Goal: Obtain resource: Download file/media

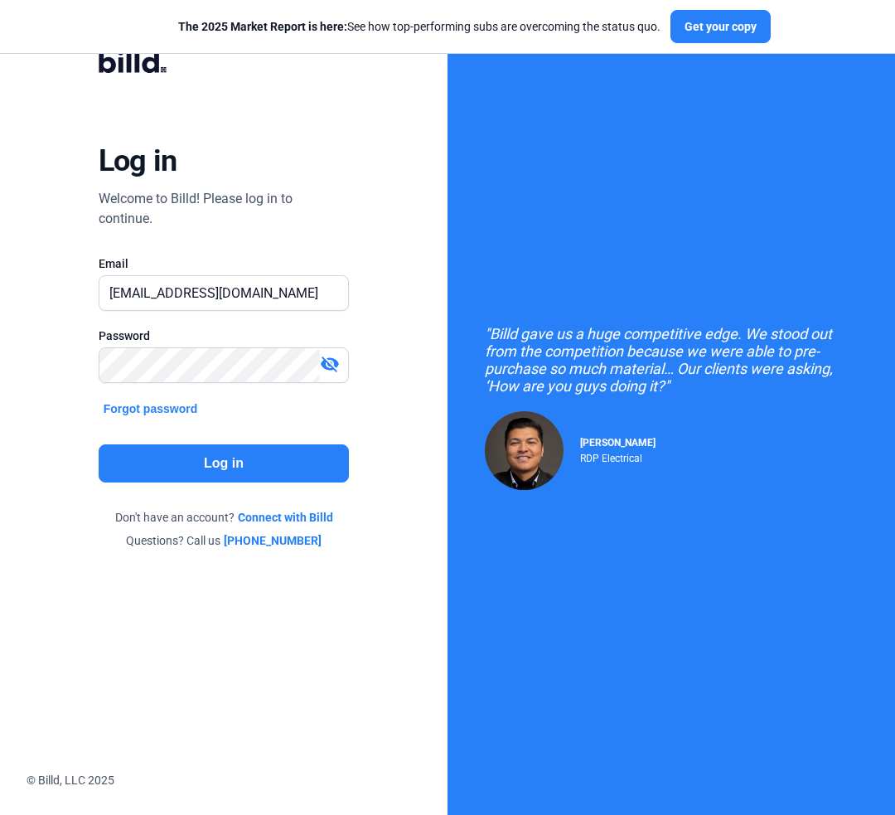
click at [236, 464] on button "Log in" at bounding box center [224, 463] width 251 height 38
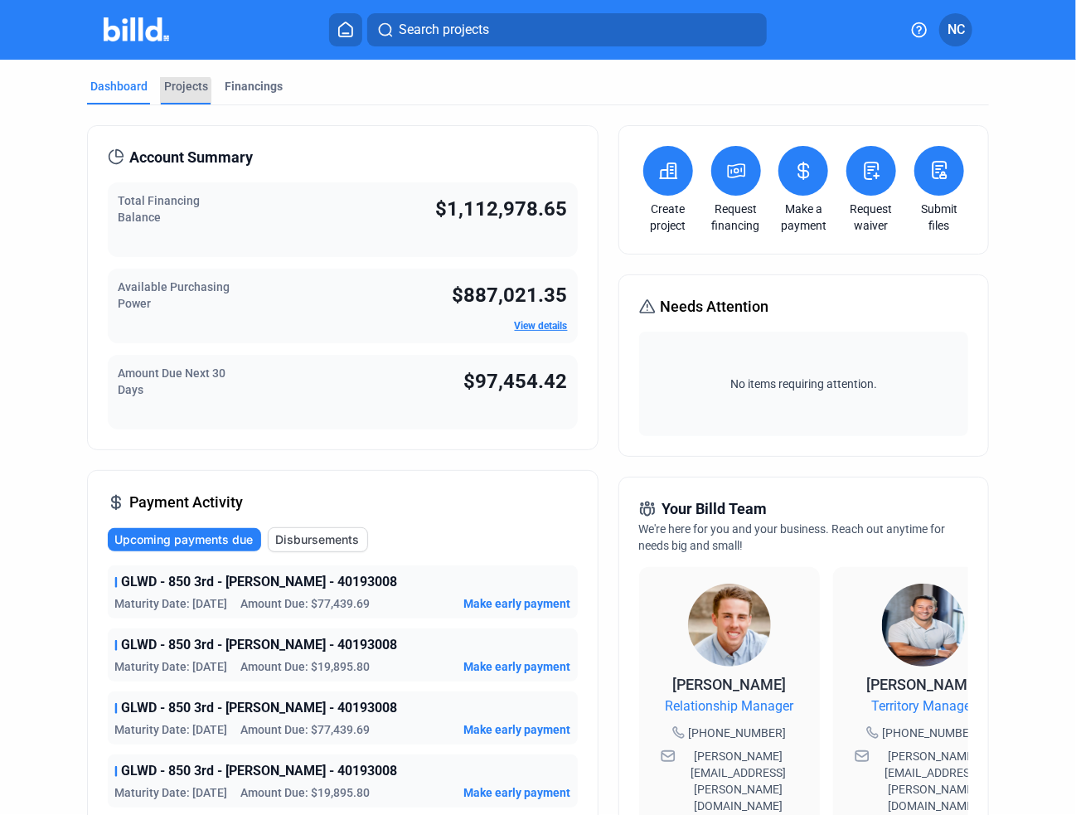
click at [179, 92] on div "Projects" at bounding box center [186, 86] width 44 height 17
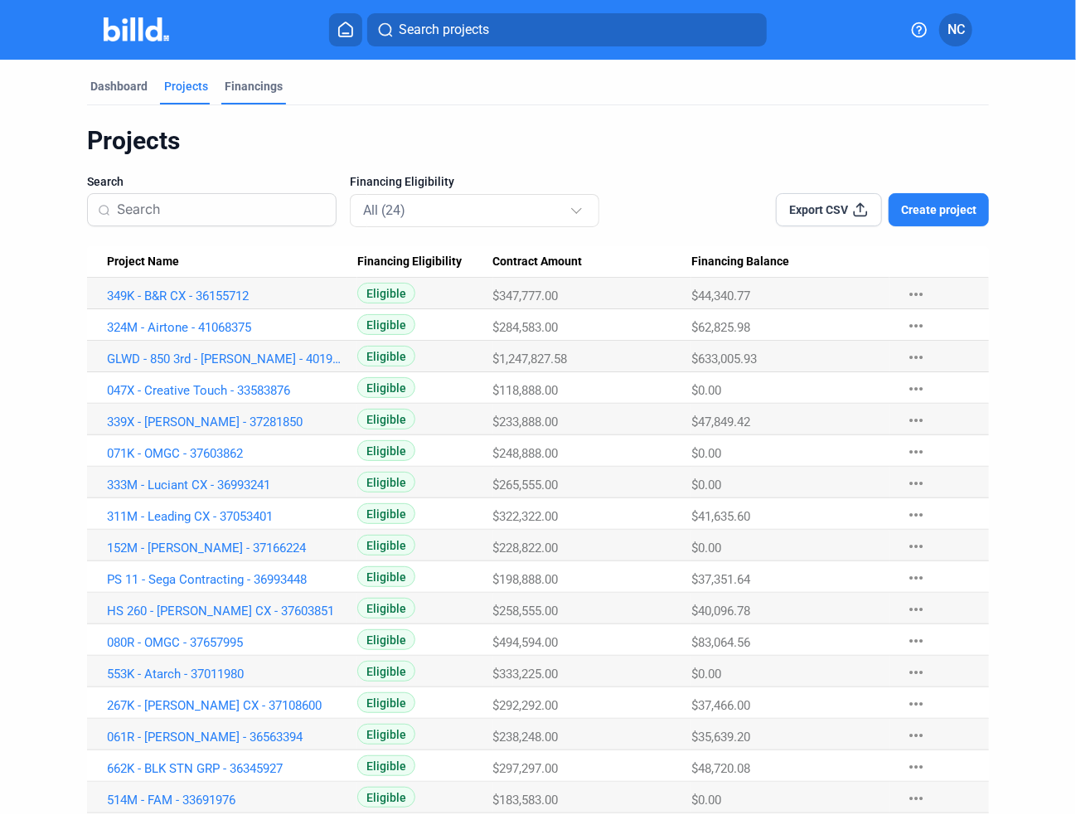
click at [255, 82] on div "Financings" at bounding box center [254, 86] width 58 height 17
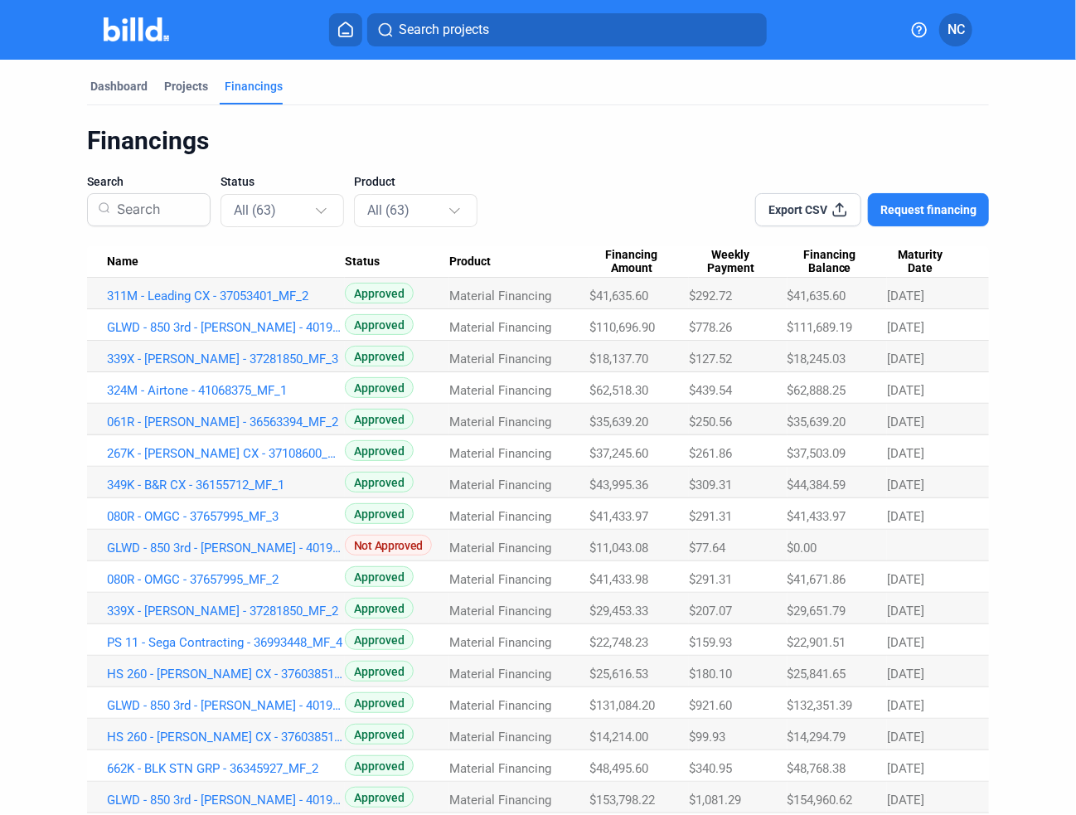
click at [894, 264] on span "Maturity Date" at bounding box center [920, 262] width 67 height 28
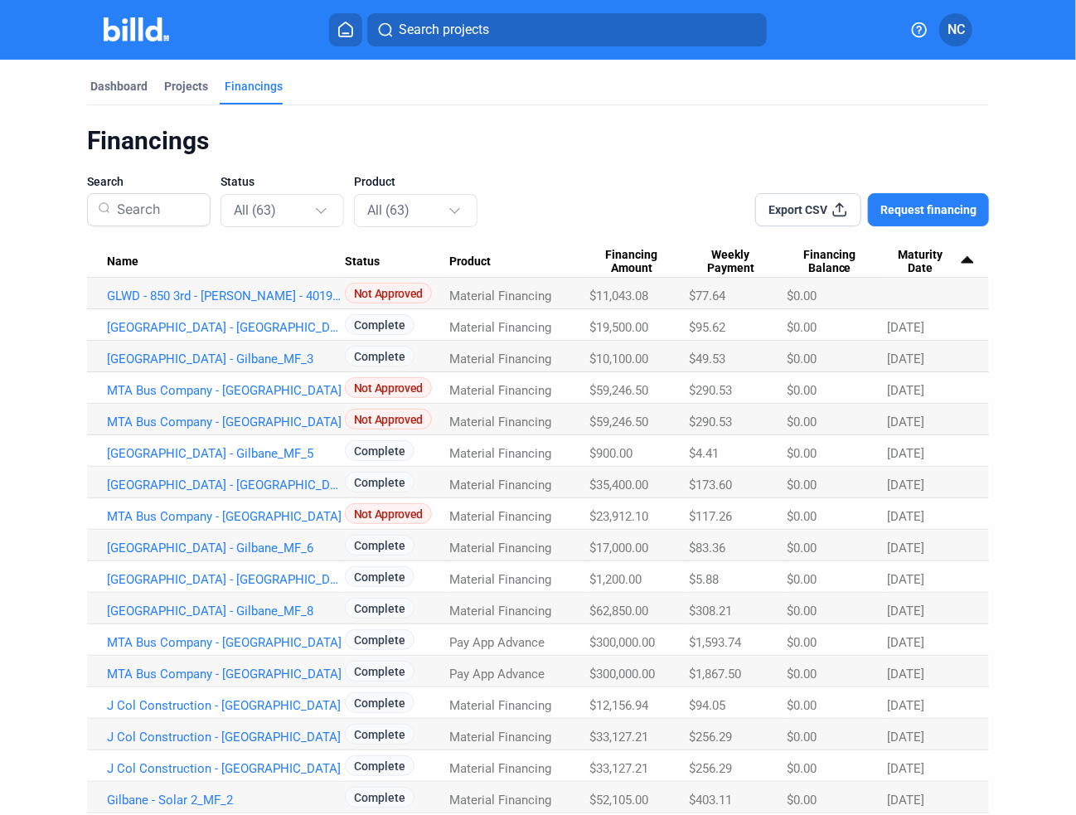
click at [894, 268] on span "Maturity Date" at bounding box center [920, 262] width 67 height 28
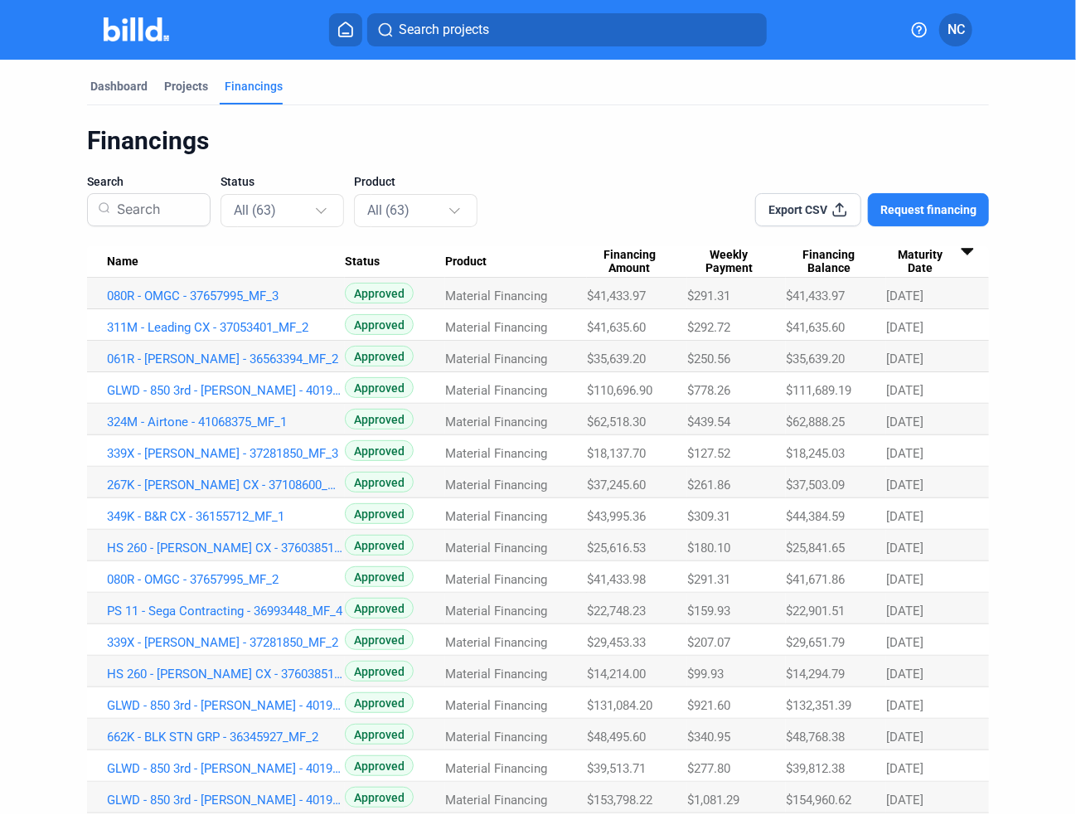
scroll to position [806, 0]
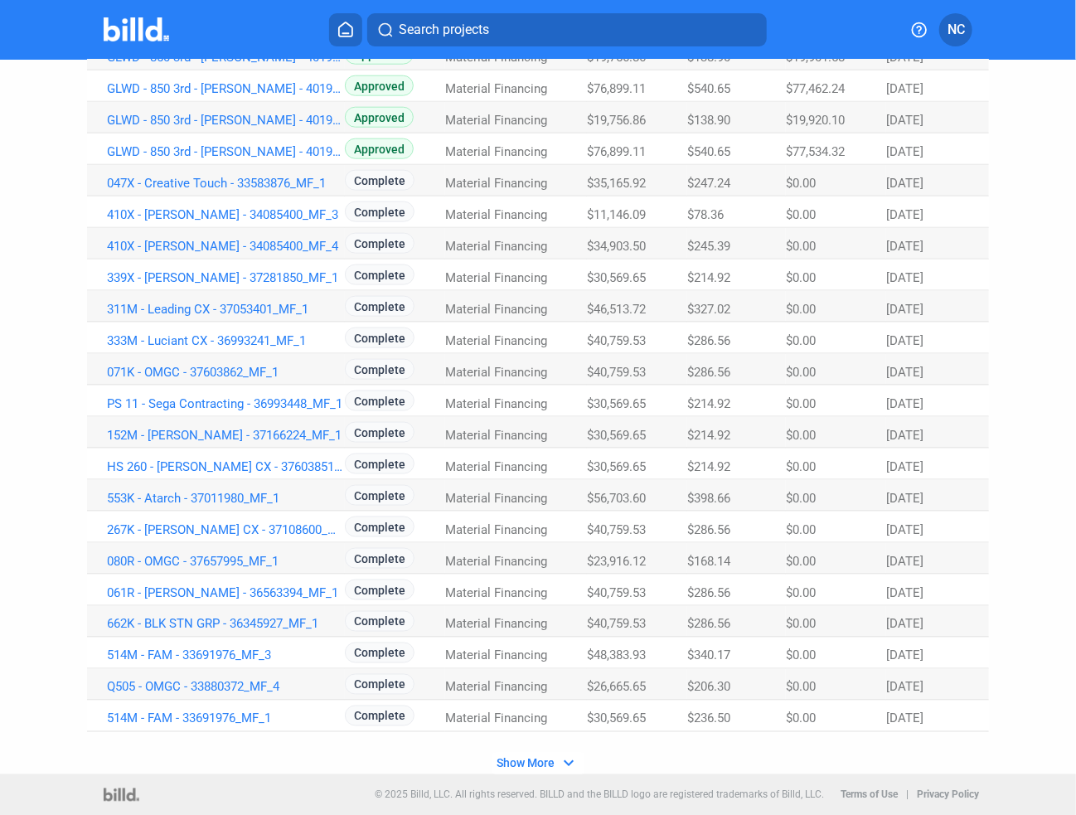
click at [525, 759] on span "Show More" at bounding box center [526, 763] width 58 height 13
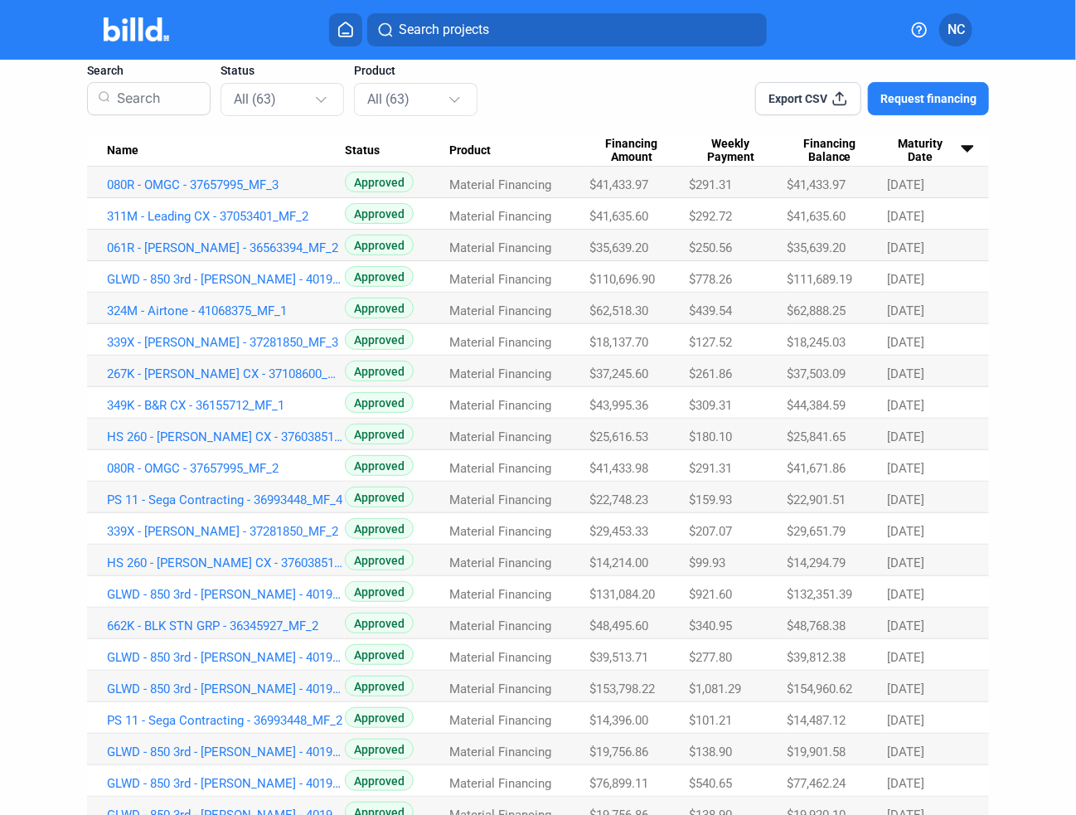
scroll to position [83, 0]
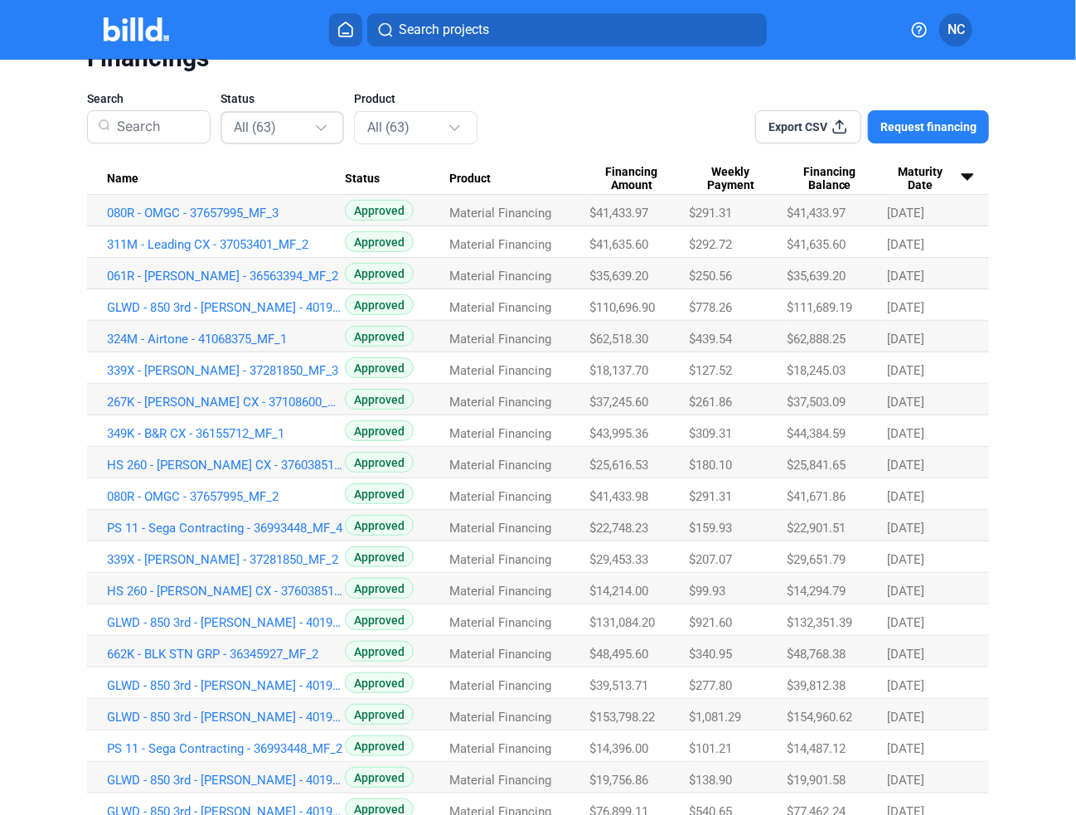
click at [278, 129] on div "All (63)" at bounding box center [274, 127] width 80 height 22
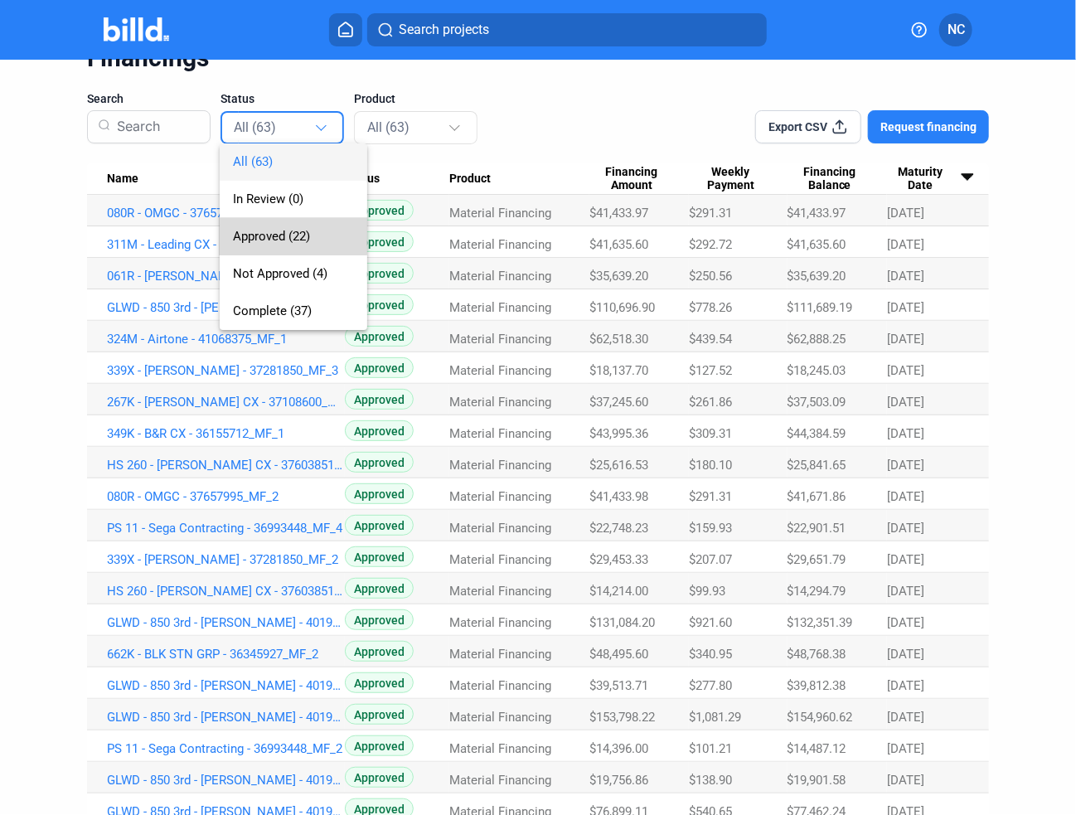
click at [292, 235] on span "Approved (22)" at bounding box center [271, 236] width 77 height 15
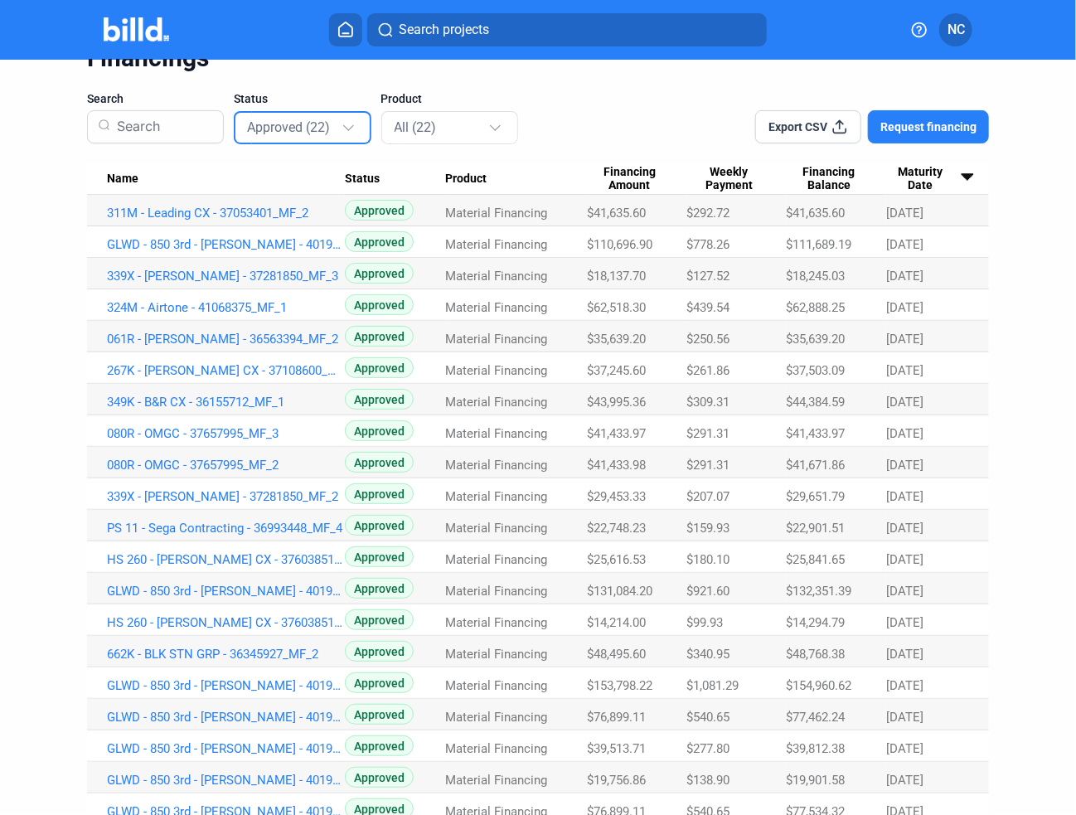
click at [894, 182] on div at bounding box center [964, 183] width 10 height 2
click at [894, 175] on span "Maturity Date" at bounding box center [920, 179] width 68 height 28
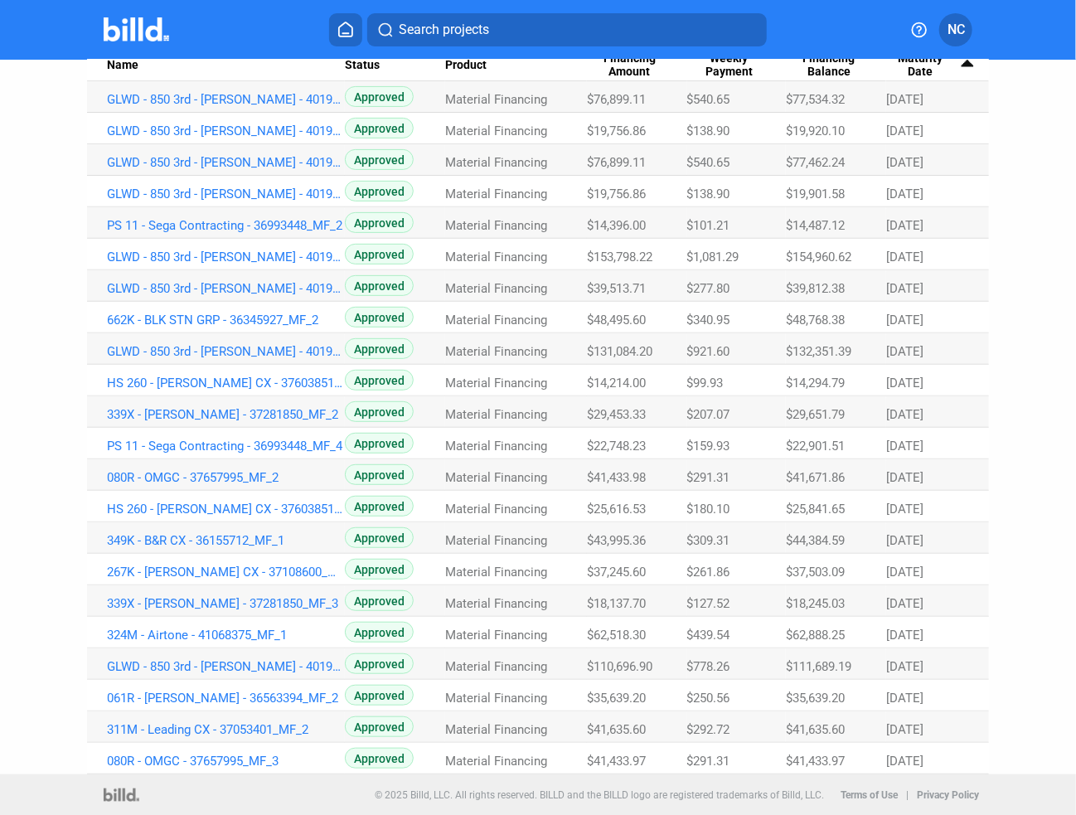
scroll to position [31, 0]
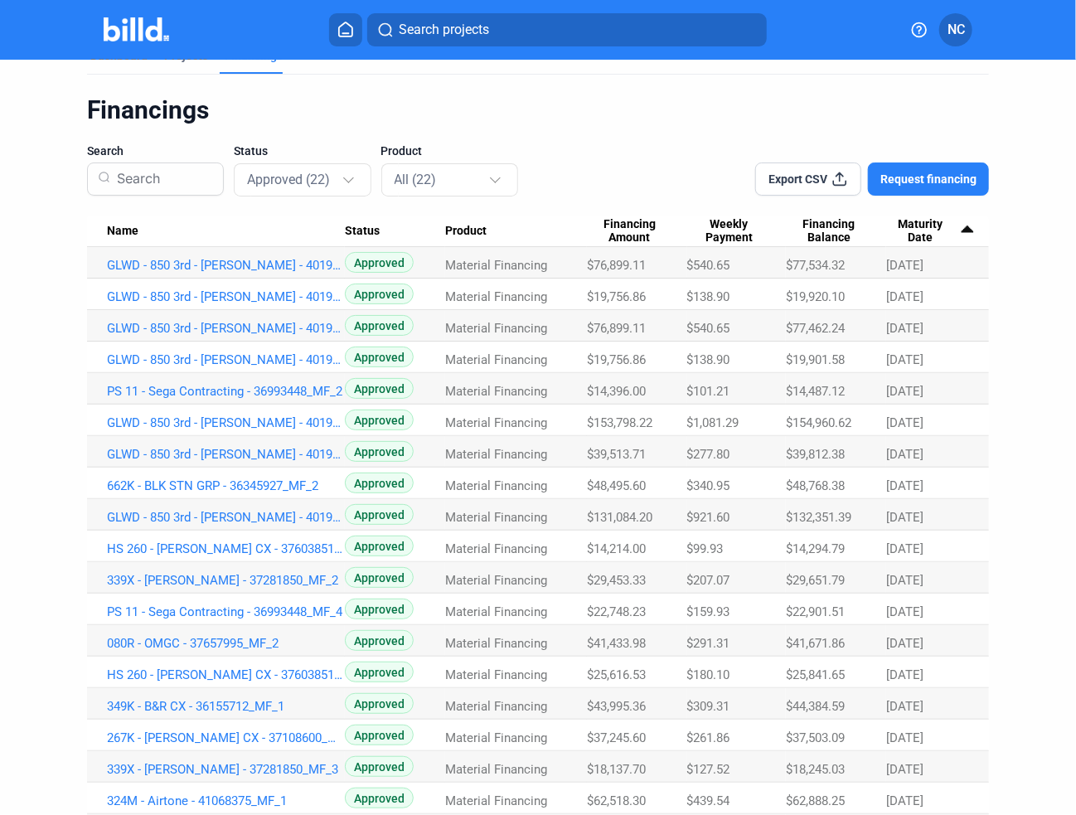
click at [624, 677] on span "$25,616.53" at bounding box center [616, 674] width 59 height 15
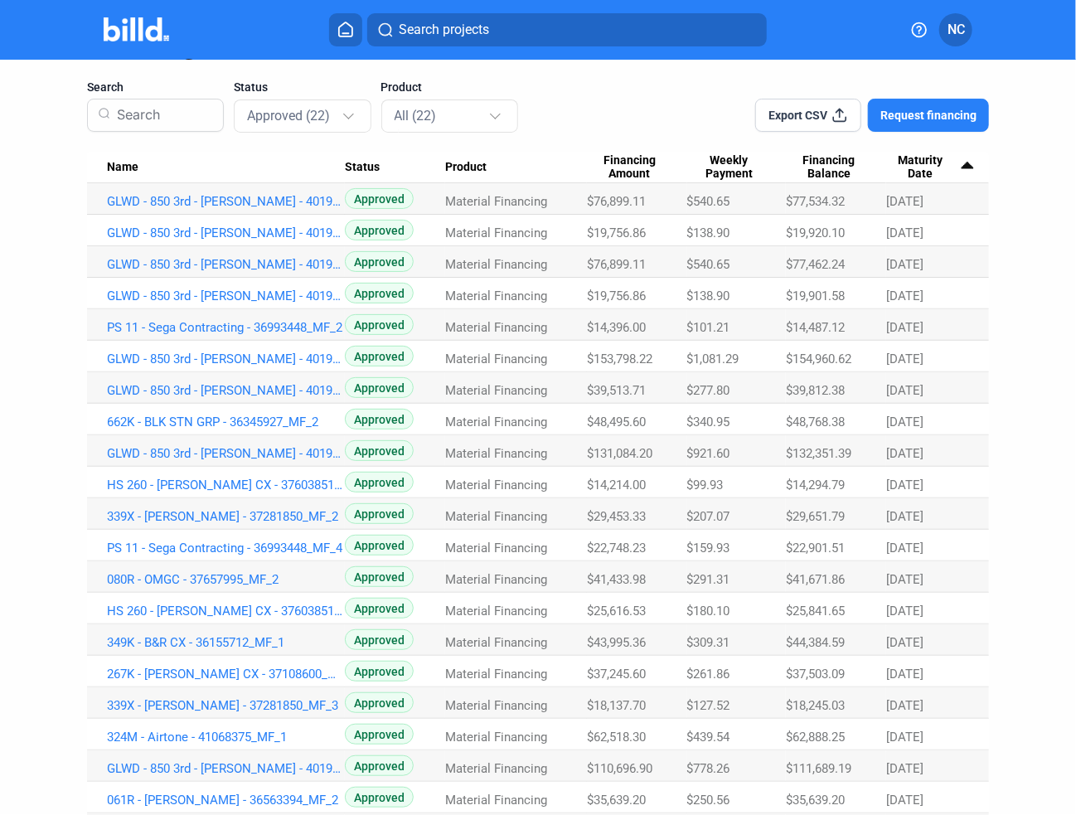
scroll to position [196, 0]
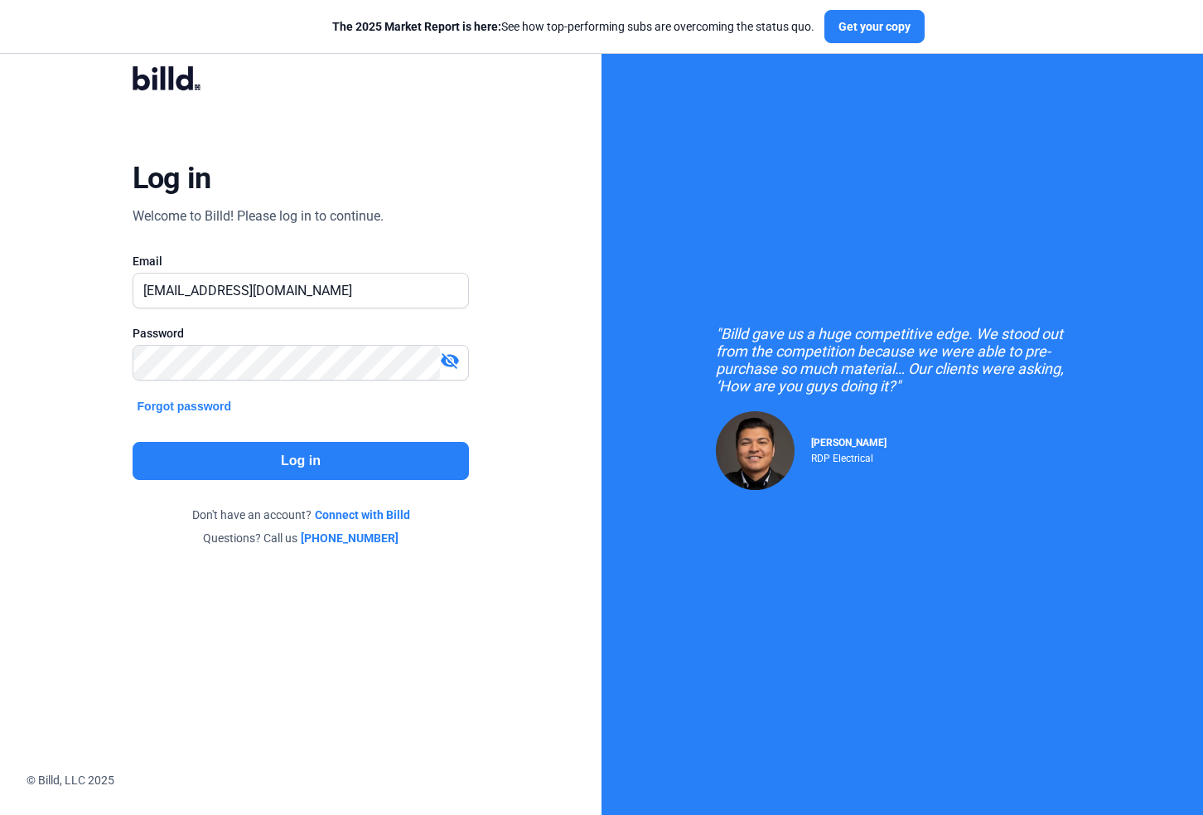
click at [322, 467] on button "Log in" at bounding box center [301, 461] width 337 height 38
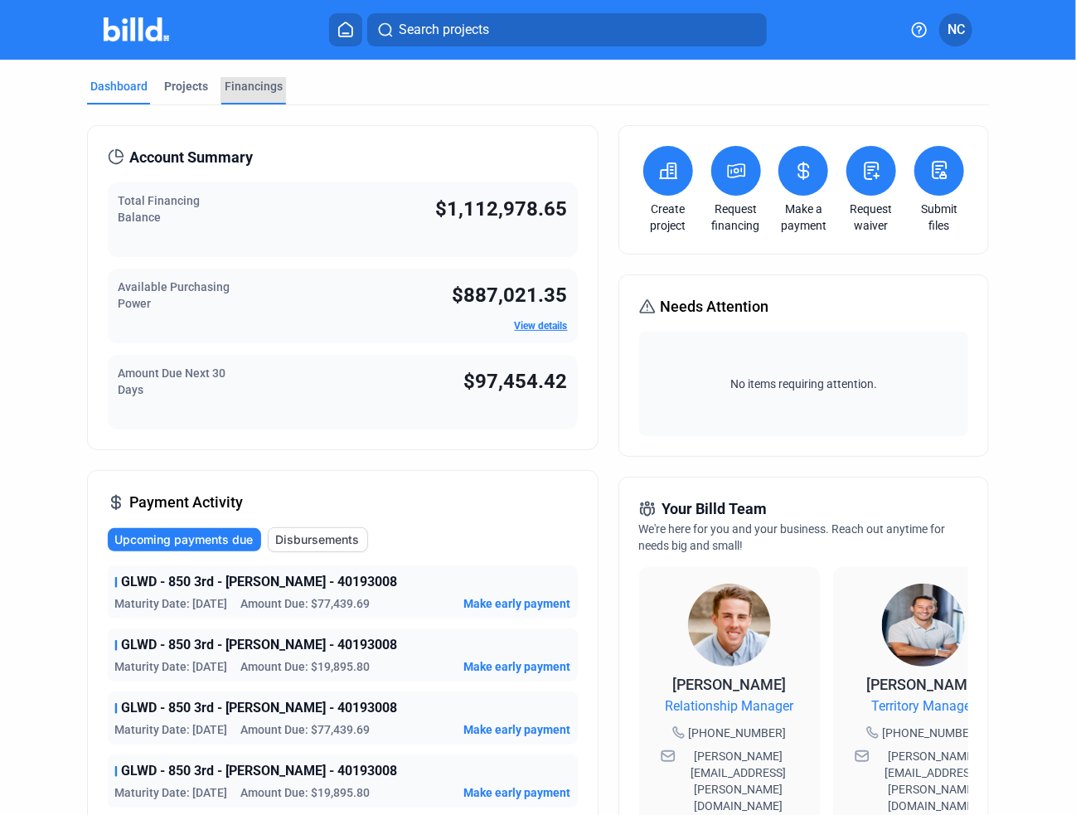
click at [243, 83] on div "Financings" at bounding box center [254, 86] width 58 height 17
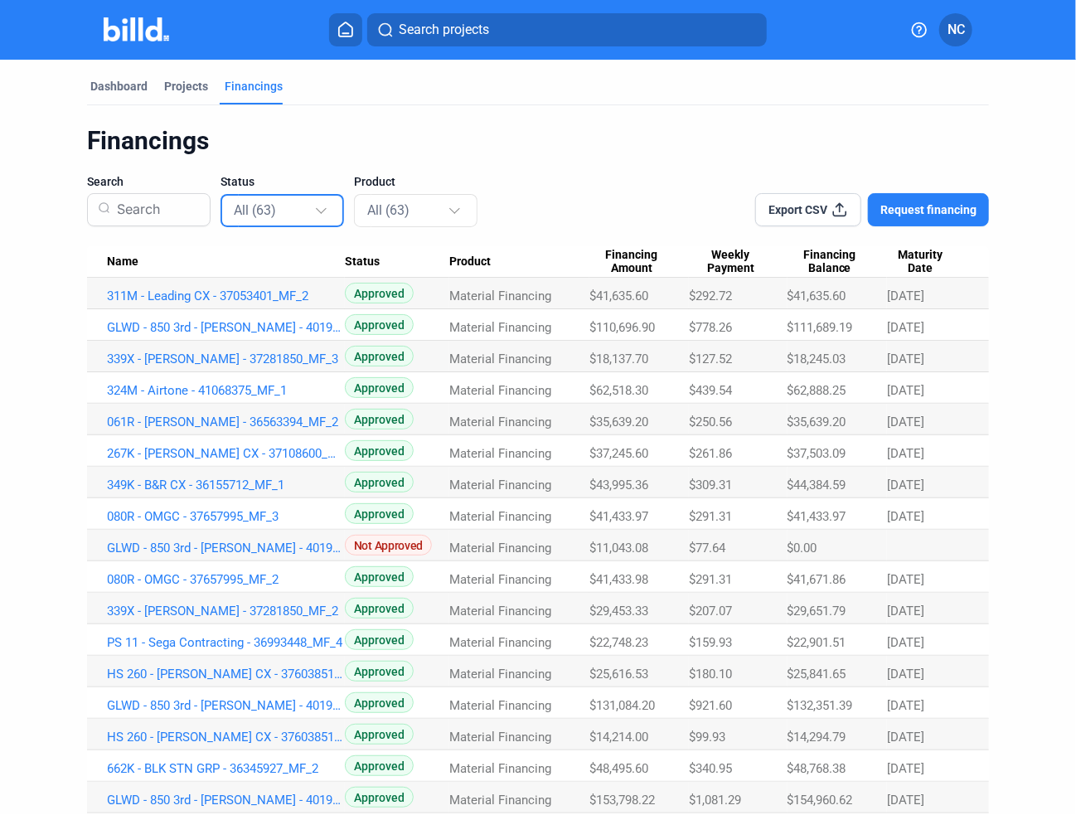
click at [265, 206] on mat-select-trigger "All (63)" at bounding box center [255, 210] width 42 height 16
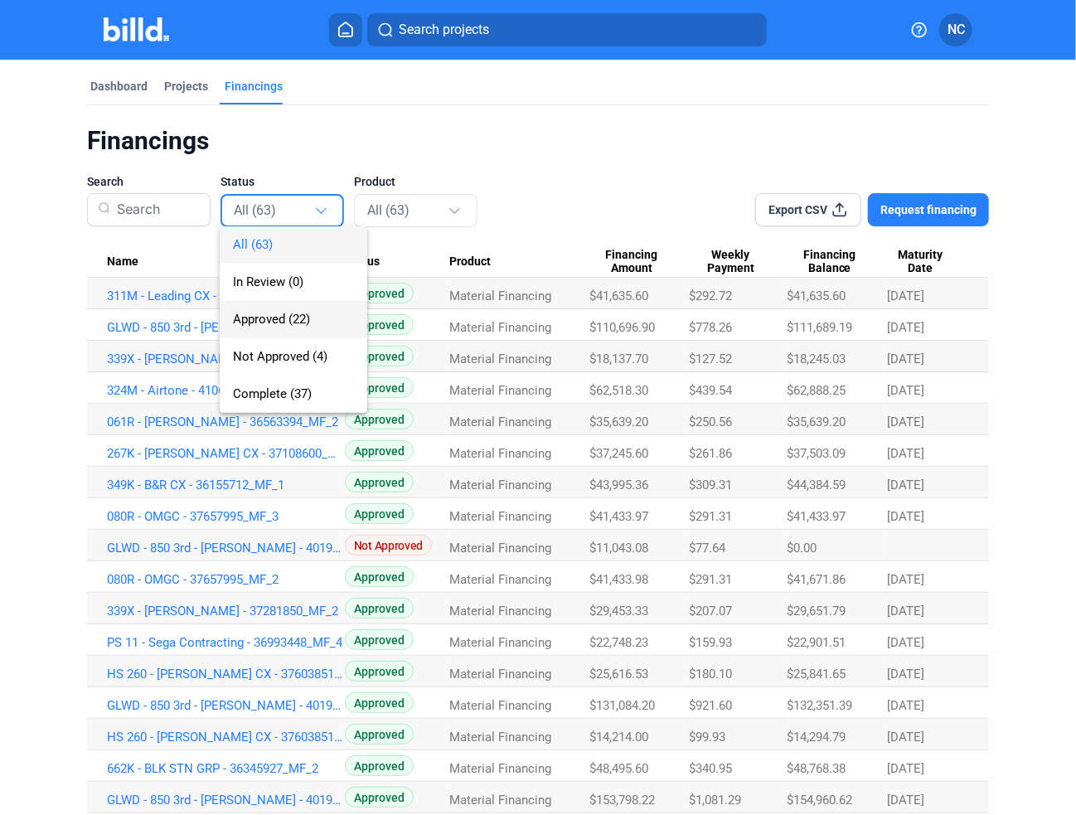
click at [293, 325] on span "Approved (22)" at bounding box center [271, 319] width 77 height 15
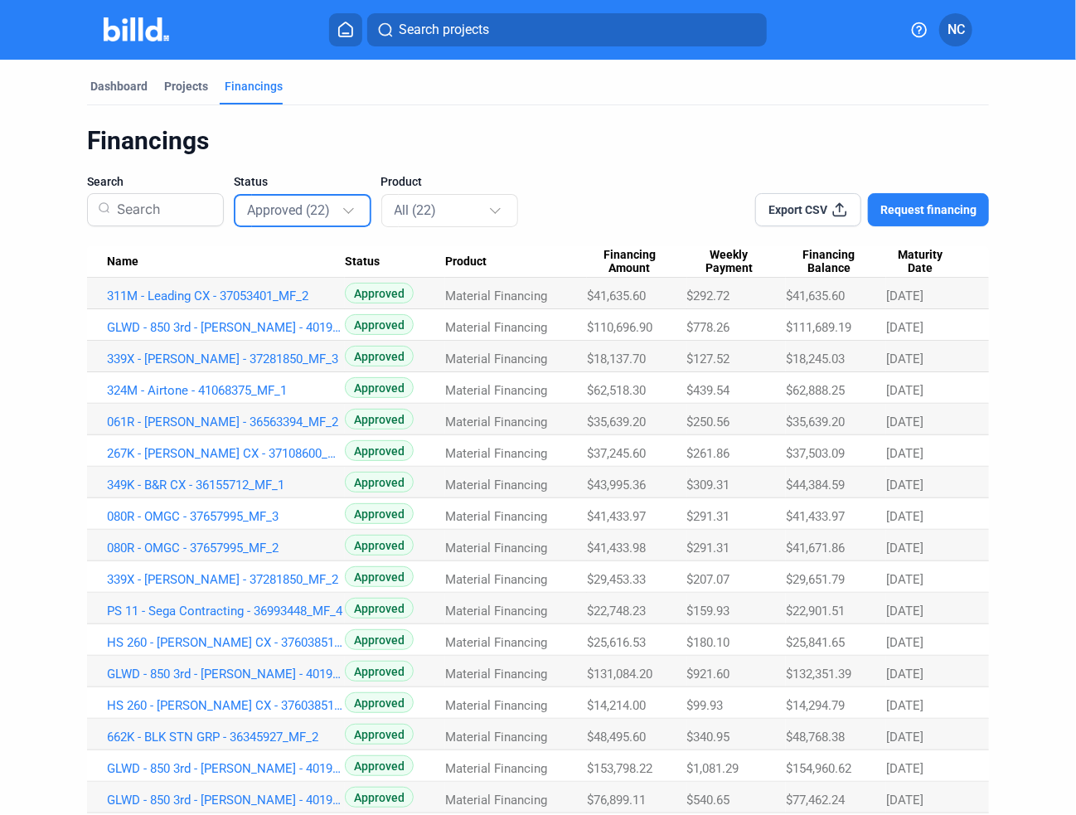
click at [918, 262] on span "Maturity Date" at bounding box center [920, 262] width 68 height 28
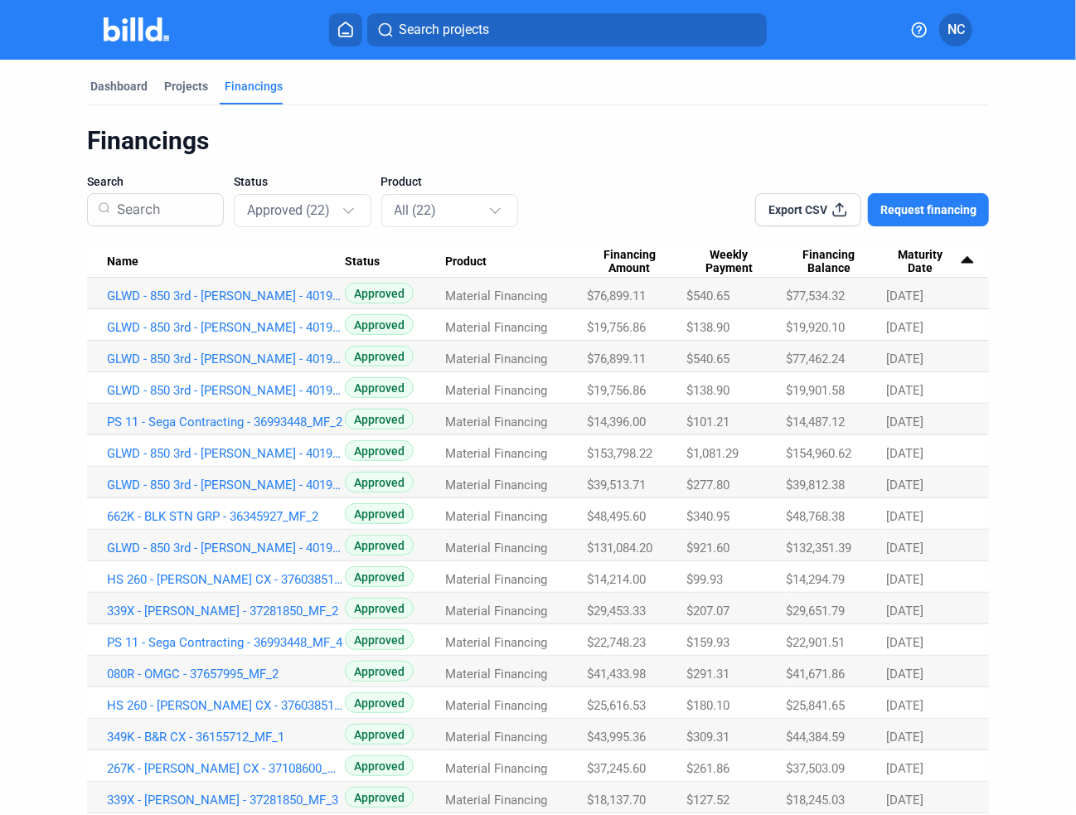
click at [918, 262] on span "Maturity Date" at bounding box center [920, 262] width 68 height 28
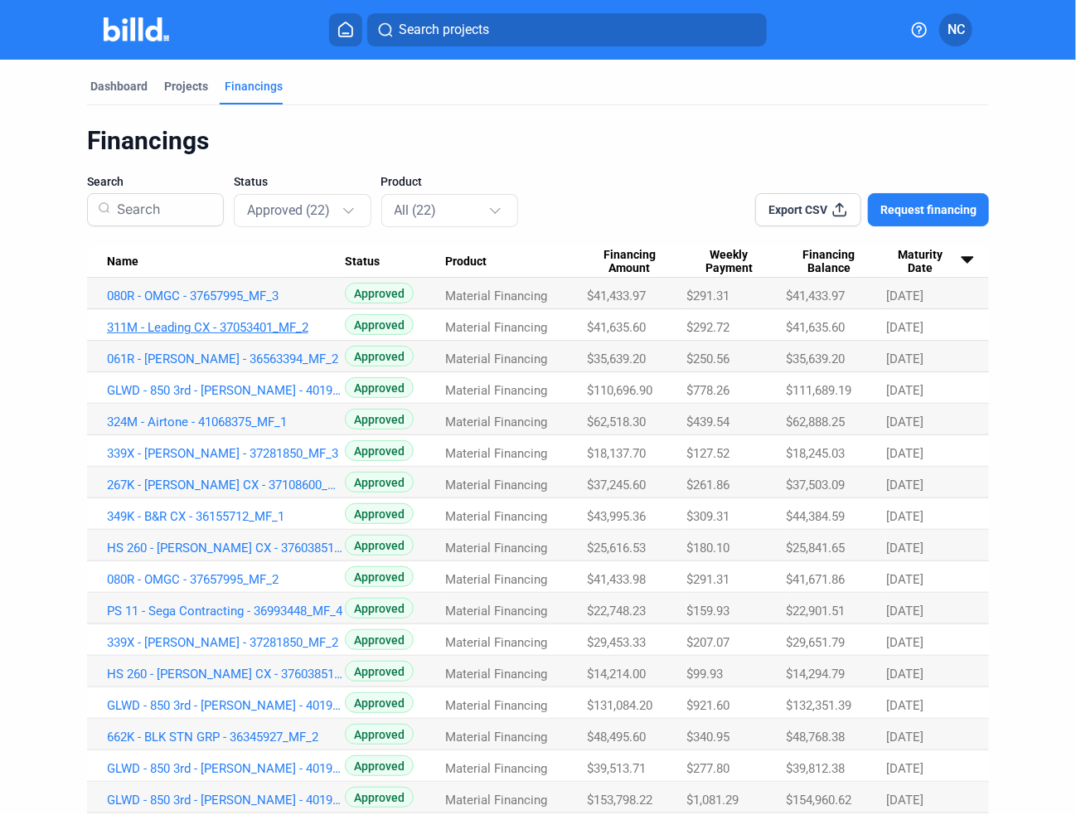
click at [236, 322] on link "311M - Leading CX - 37053401_MF_2" at bounding box center [226, 327] width 238 height 15
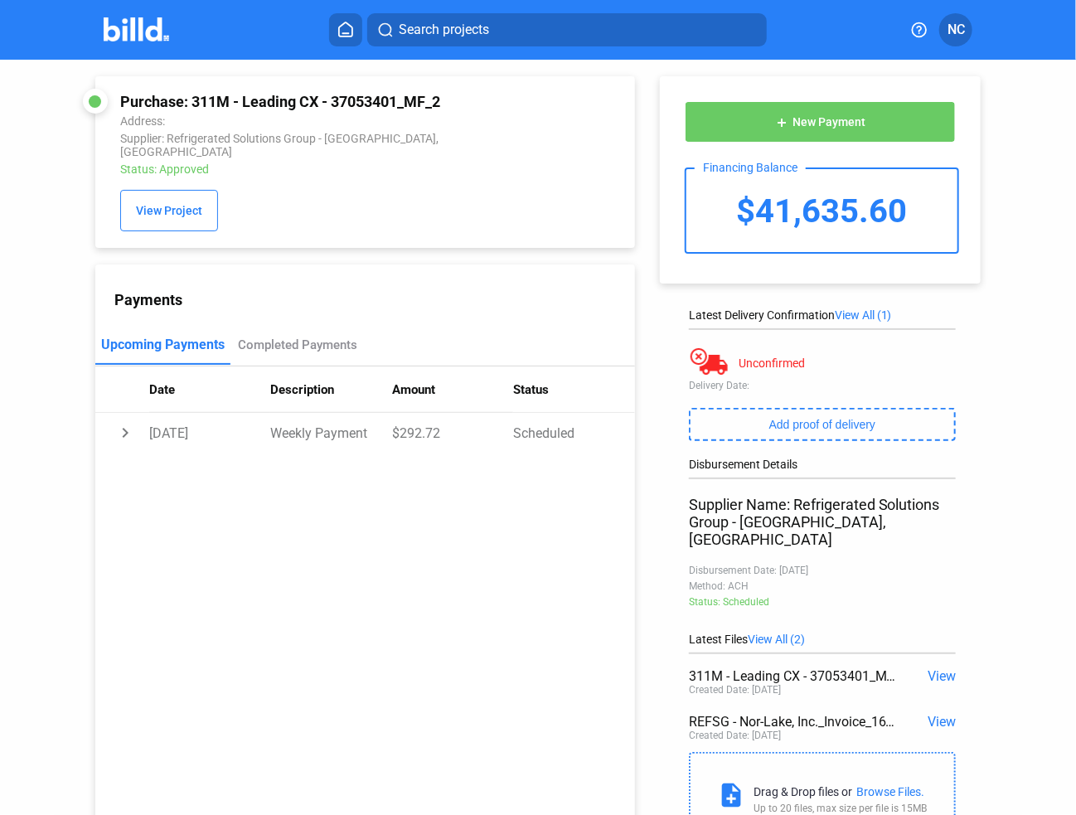
scroll to position [63, 0]
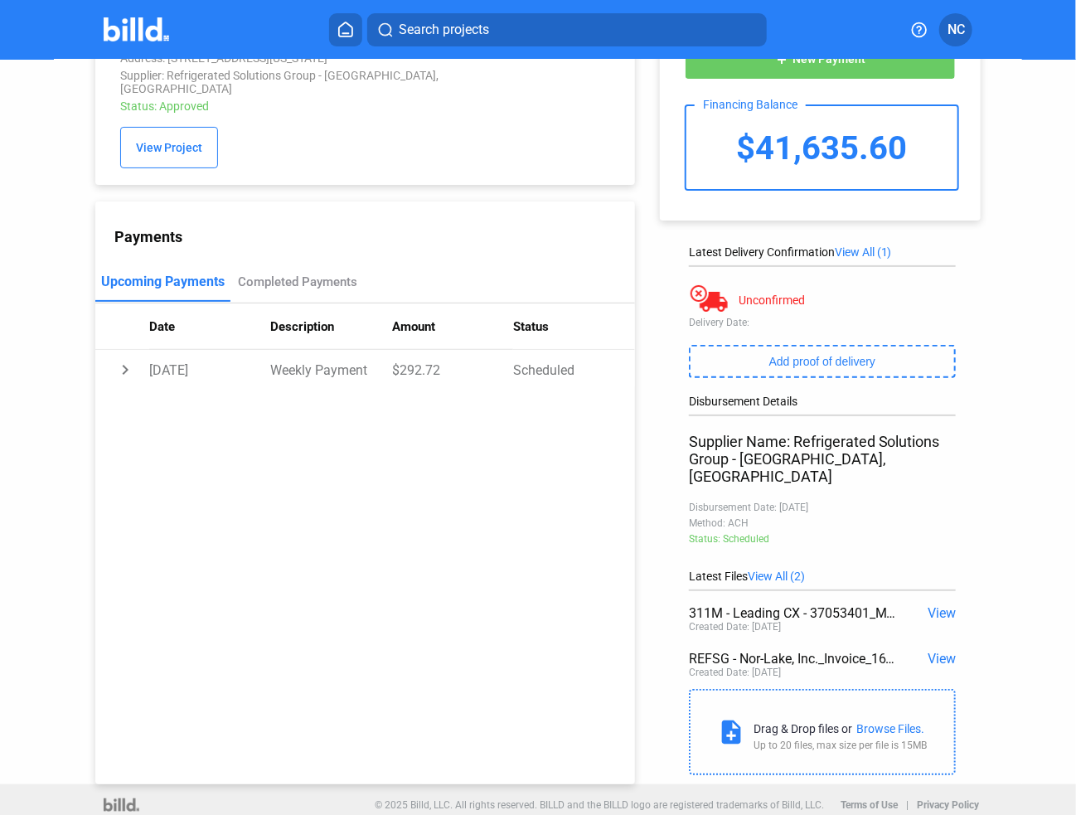
click at [936, 651] on span "View" at bounding box center [941, 659] width 28 height 16
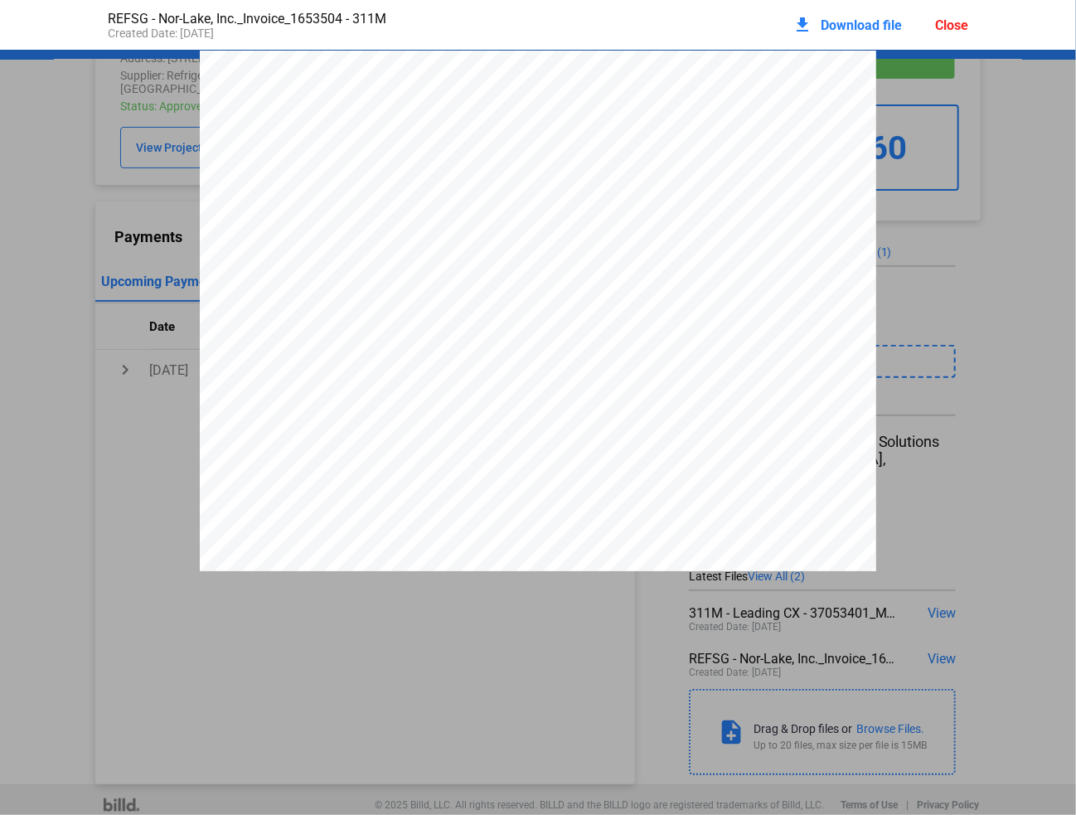
scroll to position [8, 0]
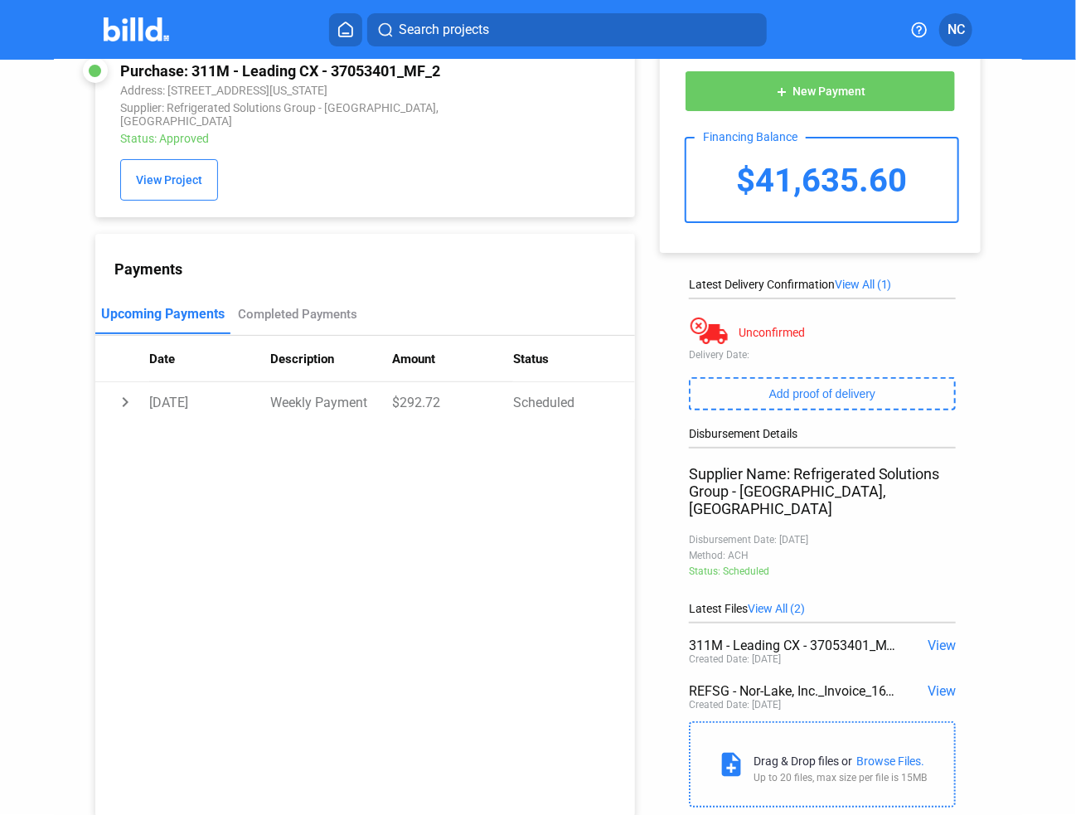
scroll to position [0, 0]
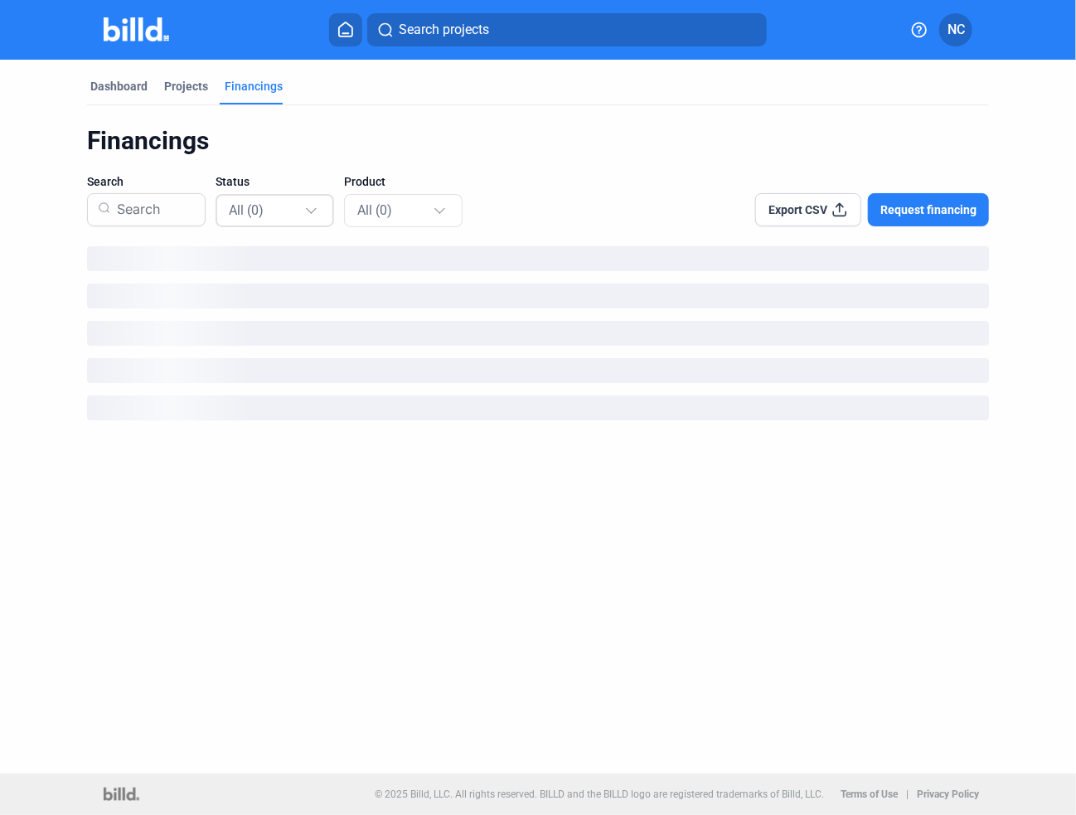
click at [272, 215] on div "All (0)" at bounding box center [266, 210] width 75 height 22
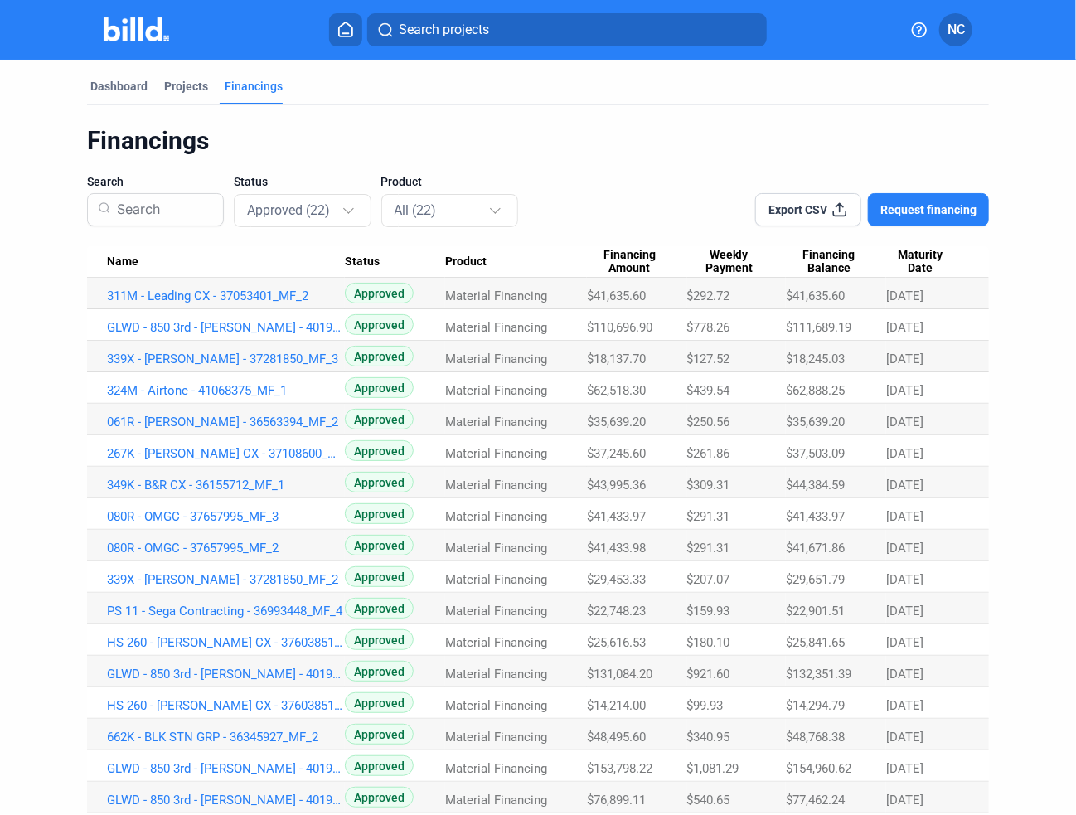
click at [934, 258] on span "Maturity Date" at bounding box center [920, 262] width 68 height 28
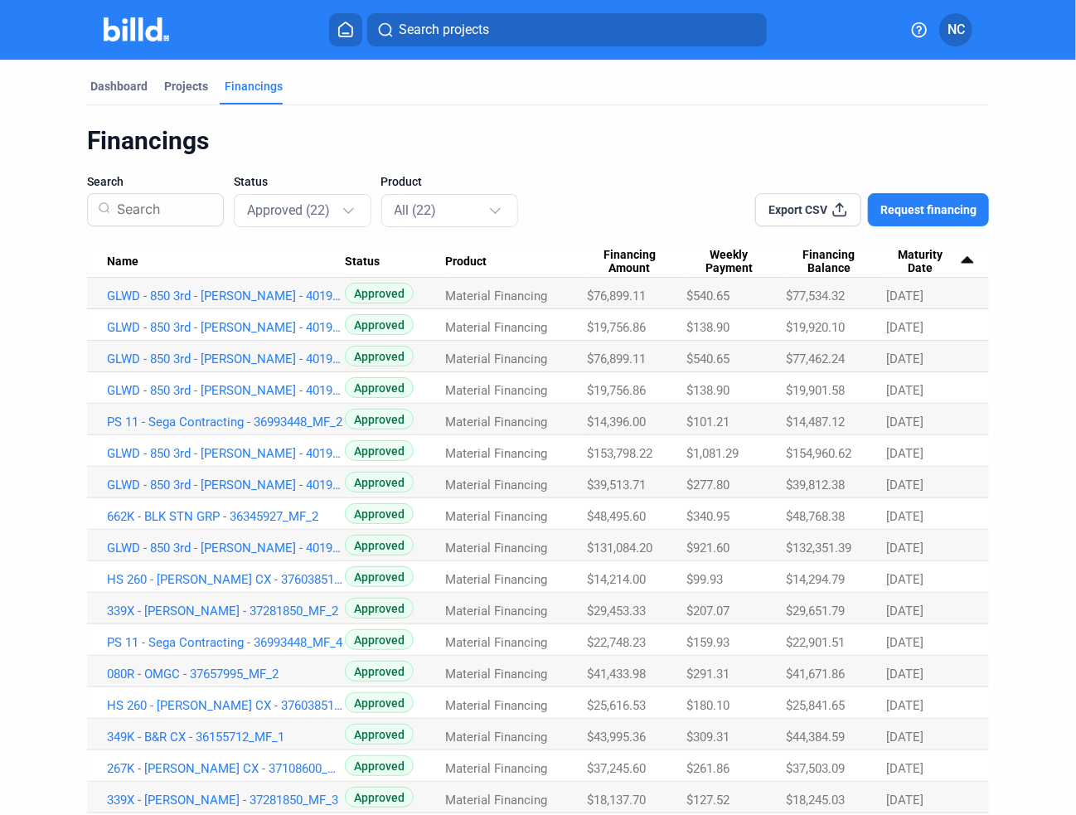
click at [918, 266] on span "Maturity Date" at bounding box center [920, 262] width 68 height 28
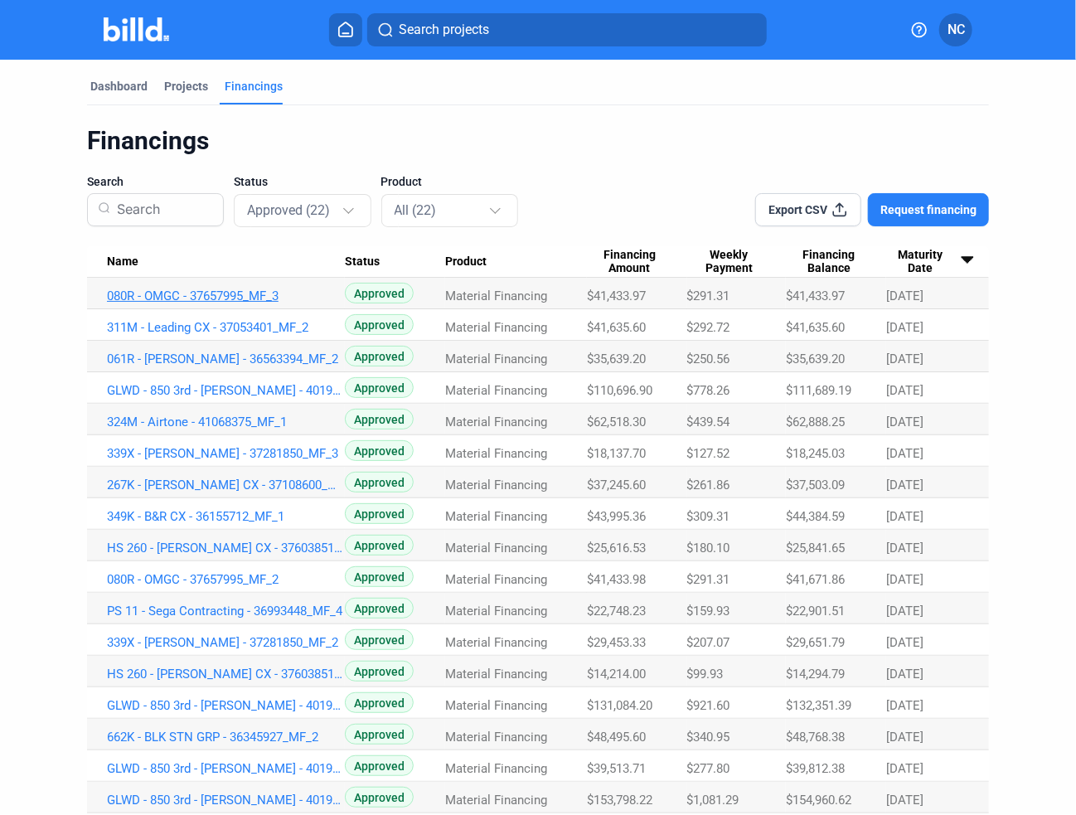
drag, startPoint x: 222, startPoint y: 294, endPoint x: 202, endPoint y: 292, distance: 20.0
click at [202, 292] on link "080R - OMGC - 37657995_MF_3" at bounding box center [226, 295] width 238 height 15
click at [215, 294] on link "080R - OMGC - 37657995_MF_3" at bounding box center [226, 295] width 238 height 15
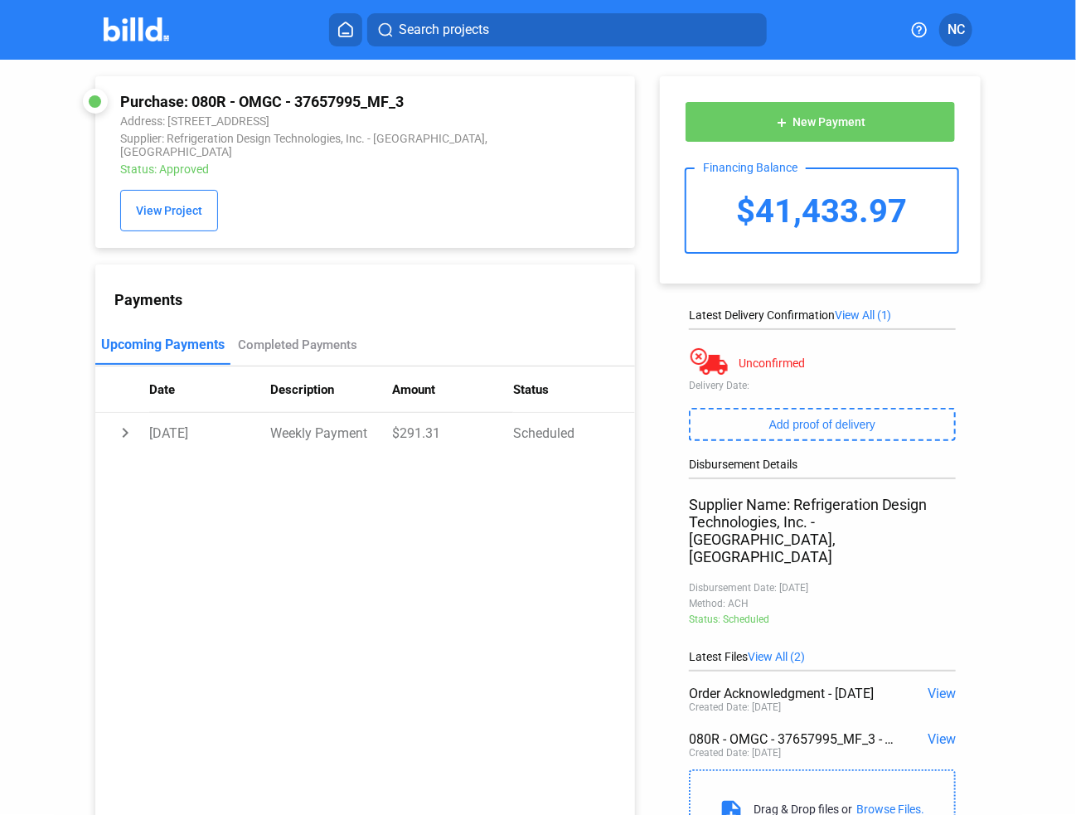
click at [938, 731] on span "View" at bounding box center [941, 739] width 28 height 16
click at [942, 685] on span "View" at bounding box center [941, 693] width 28 height 16
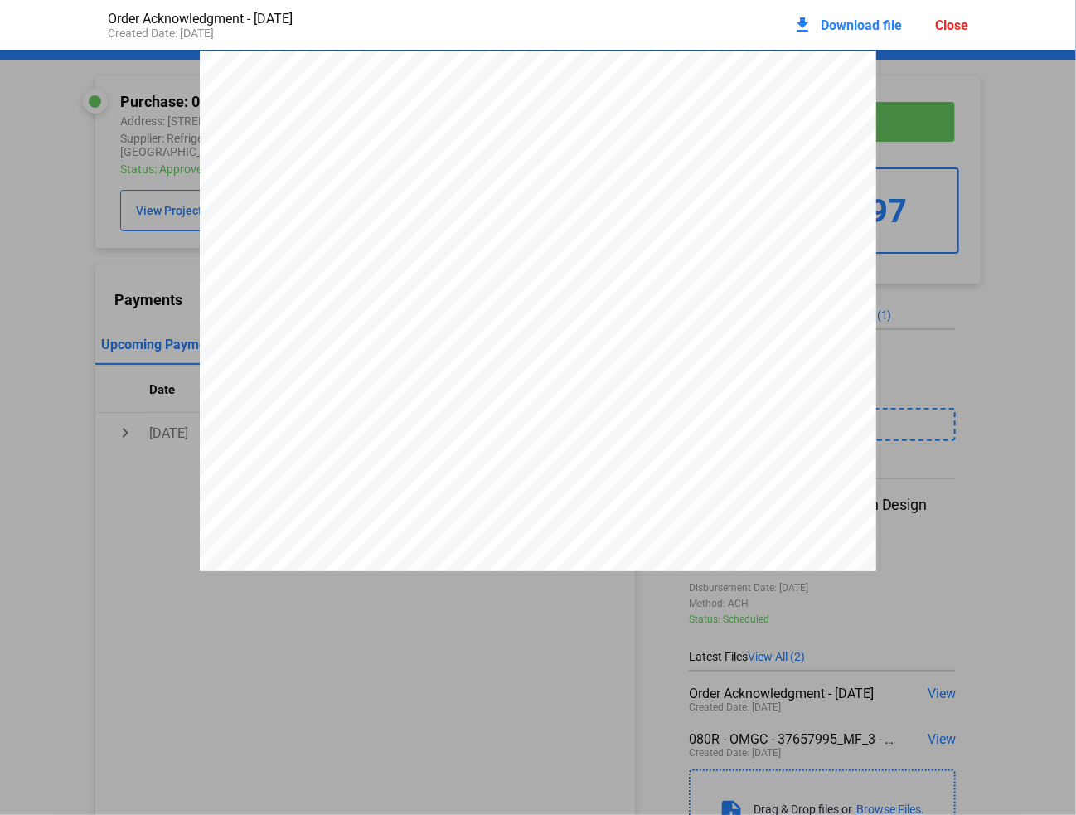
click at [995, 388] on div "Refrigeration Design Technologies, Inc. PO Box 622 Waxahachie, TX 75168 USA 972…" at bounding box center [538, 488] width 1076 height 875
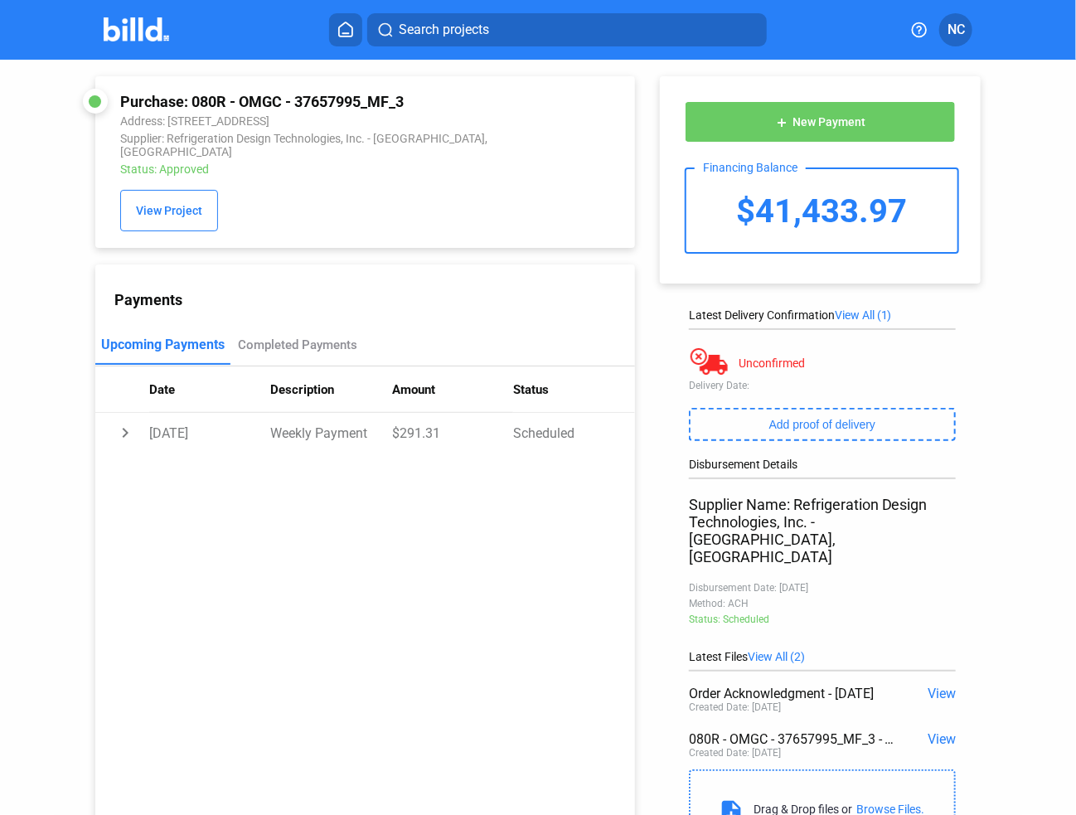
drag, startPoint x: 819, startPoint y: 555, endPoint x: 721, endPoint y: 555, distance: 97.8
click at [738, 582] on div "Disbursement Date: 11/12/2025" at bounding box center [822, 588] width 267 height 12
click at [883, 602] on div "Disbursement Details Supplier Name: Refrigeration Design Technologies, Inc. - W…" at bounding box center [822, 553] width 267 height 192
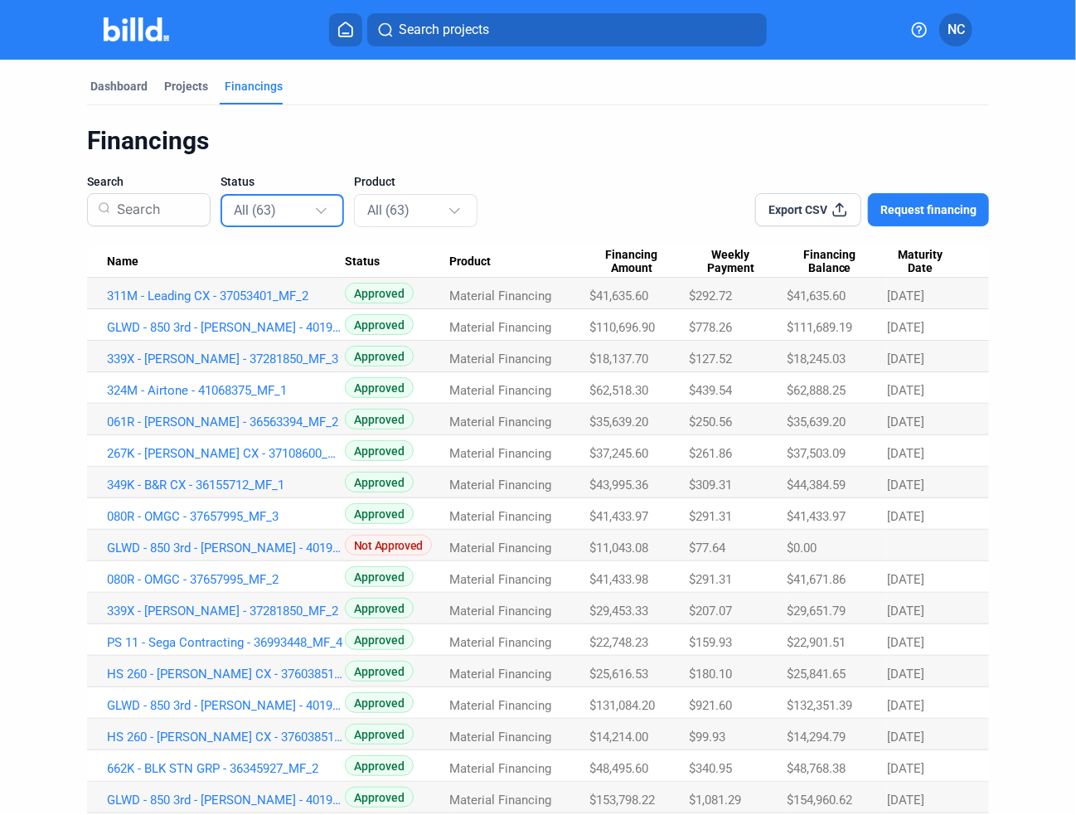
click at [292, 214] on div "All (63)" at bounding box center [274, 210] width 80 height 22
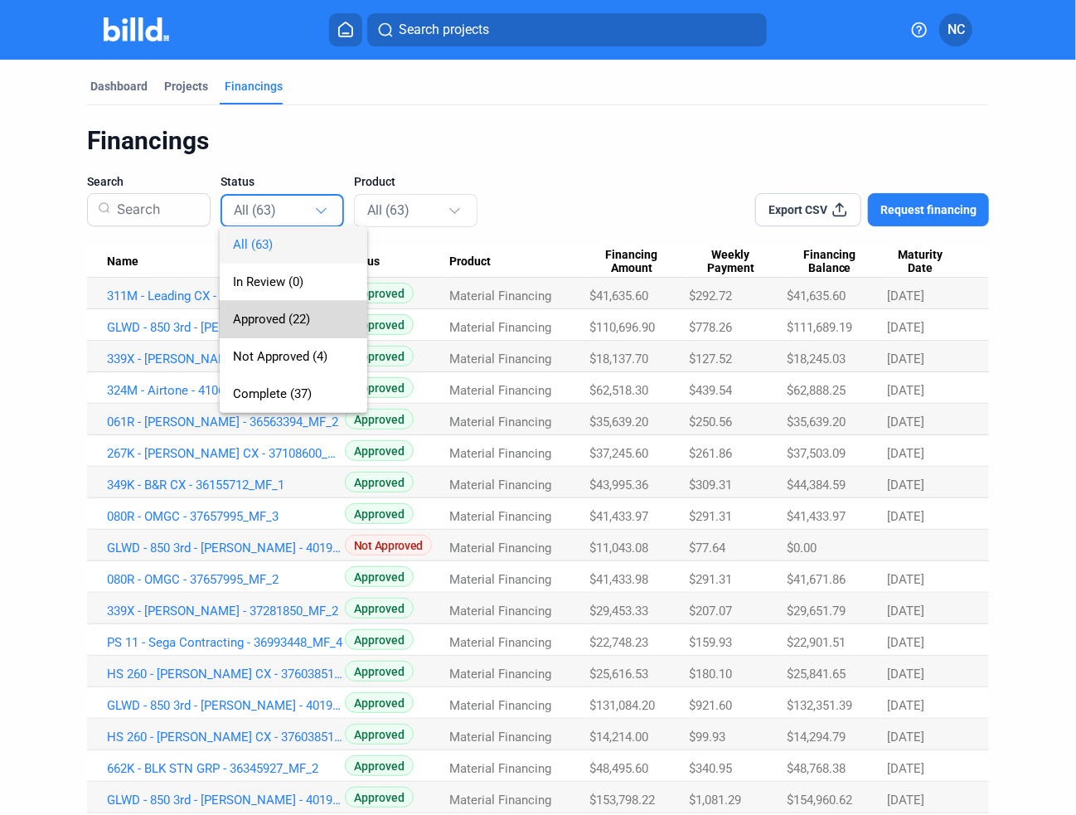
click at [285, 315] on span "Approved (22)" at bounding box center [271, 319] width 77 height 15
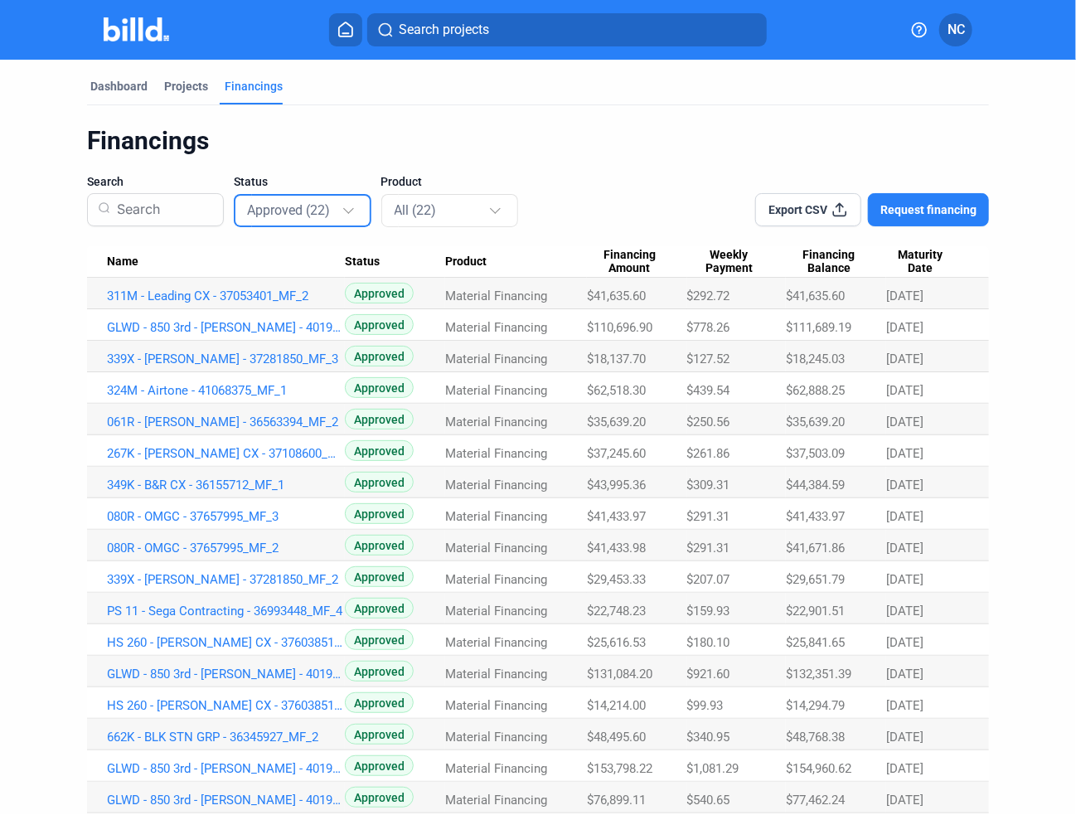
click at [909, 271] on span "Maturity Date" at bounding box center [920, 262] width 68 height 28
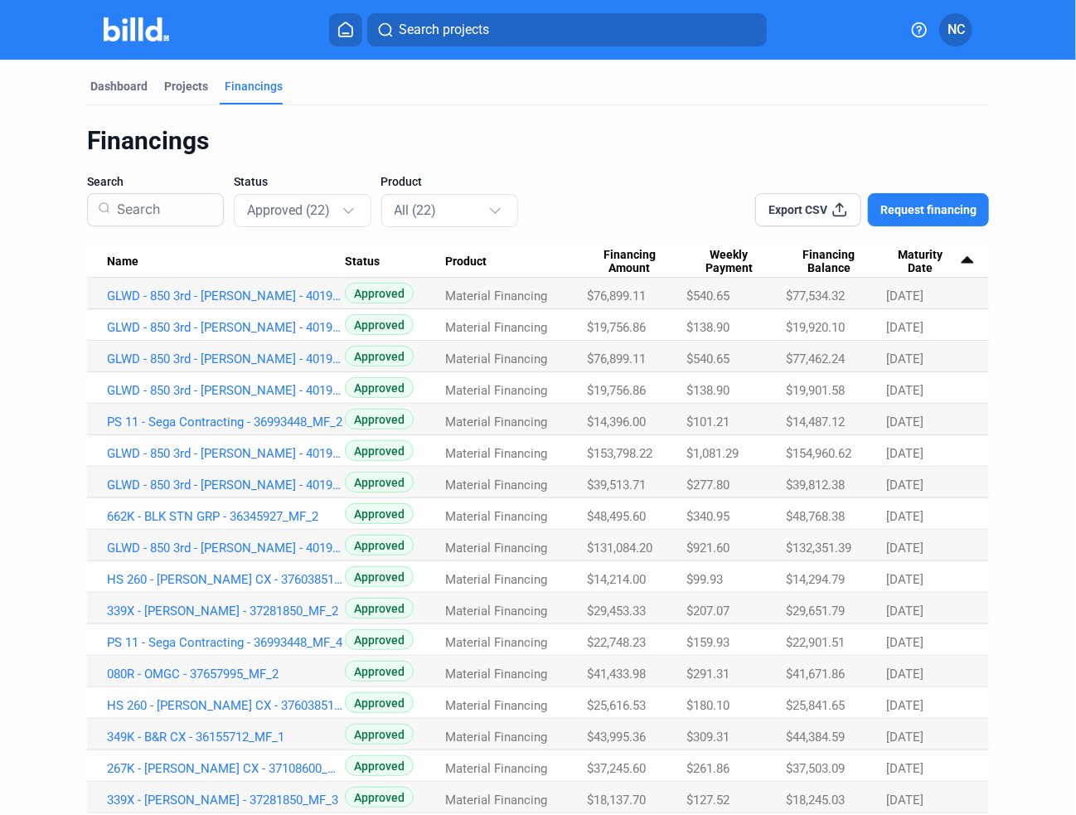
click at [912, 271] on span "Maturity Date" at bounding box center [920, 262] width 68 height 28
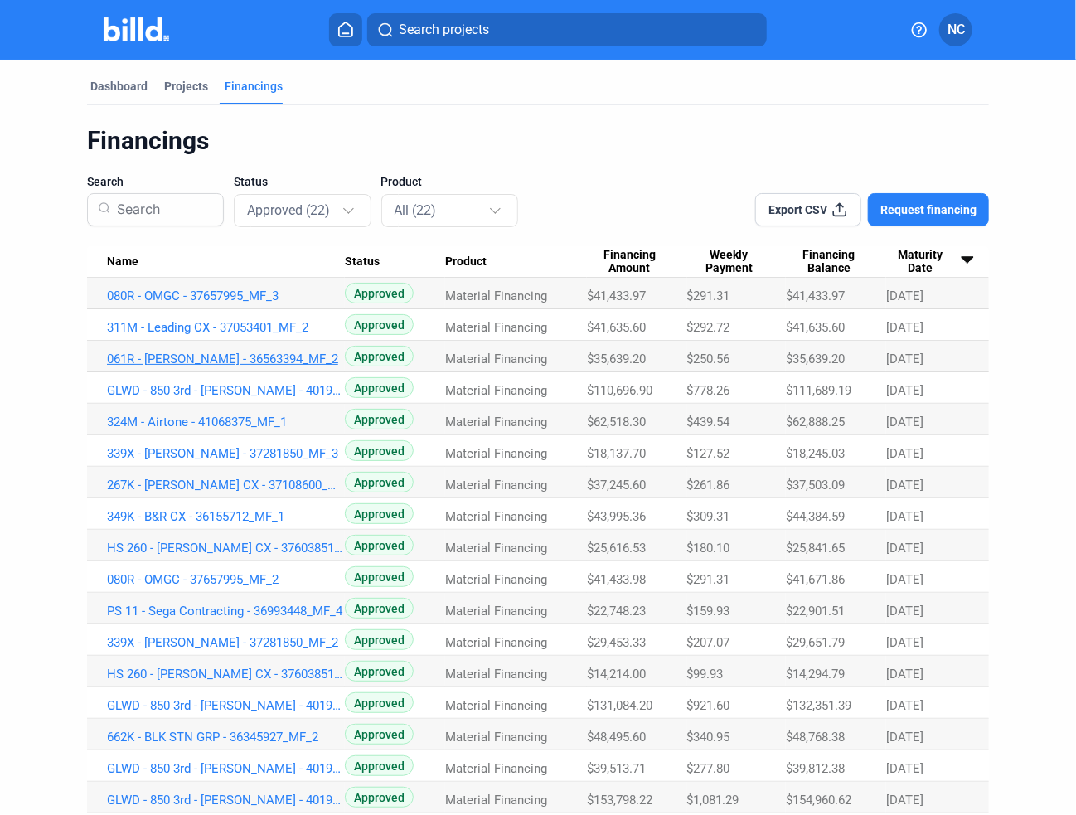
click at [221, 359] on link "061R - [PERSON_NAME] - 36563394_MF_2" at bounding box center [226, 358] width 238 height 15
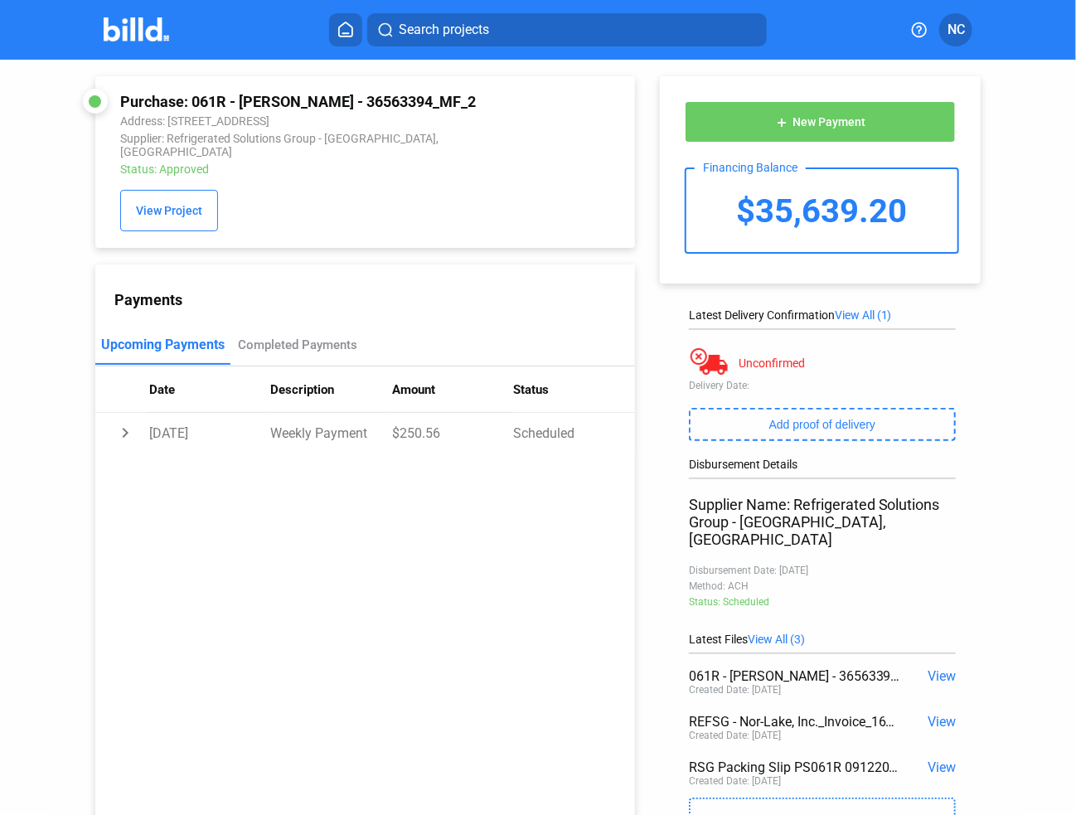
click at [936, 714] on span "View" at bounding box center [941, 722] width 28 height 16
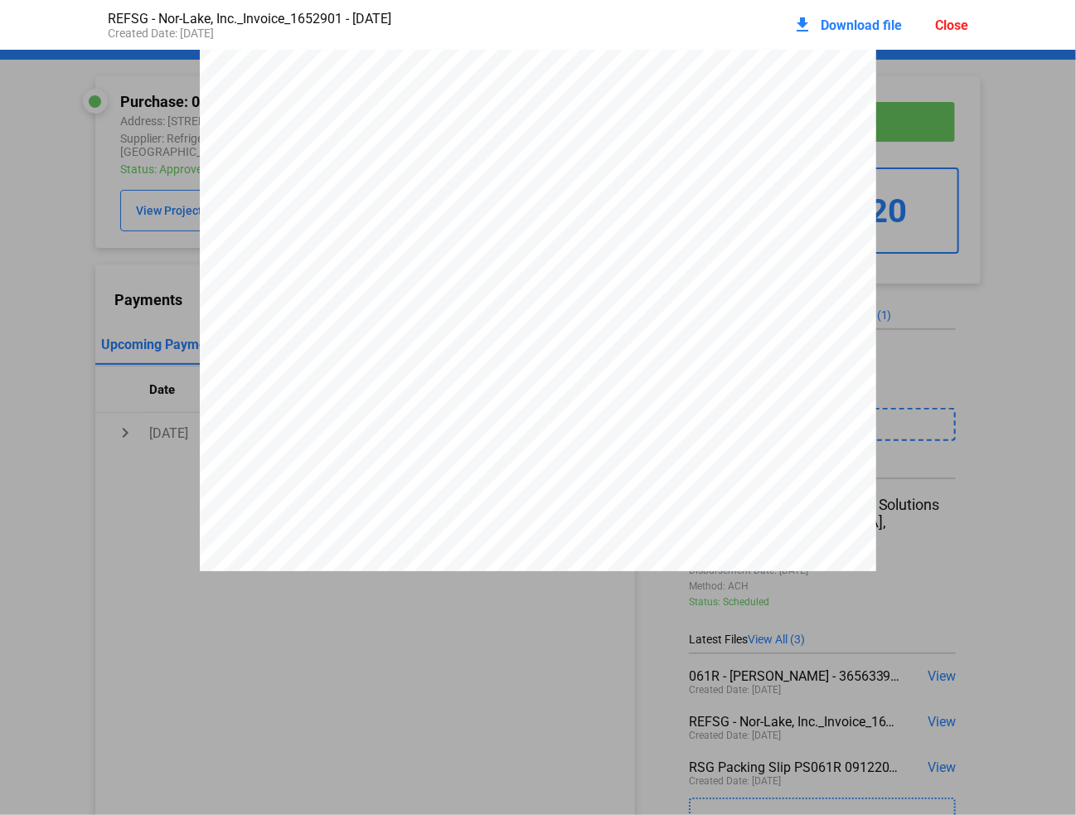
scroll to position [1003, 0]
click at [988, 112] on div "INVOICE Invoice: 1652901 1 of 3 Page: Remit To: RSG dba: Nor-Lake, Inc. & Maste…" at bounding box center [538, 355] width 1076 height 2614
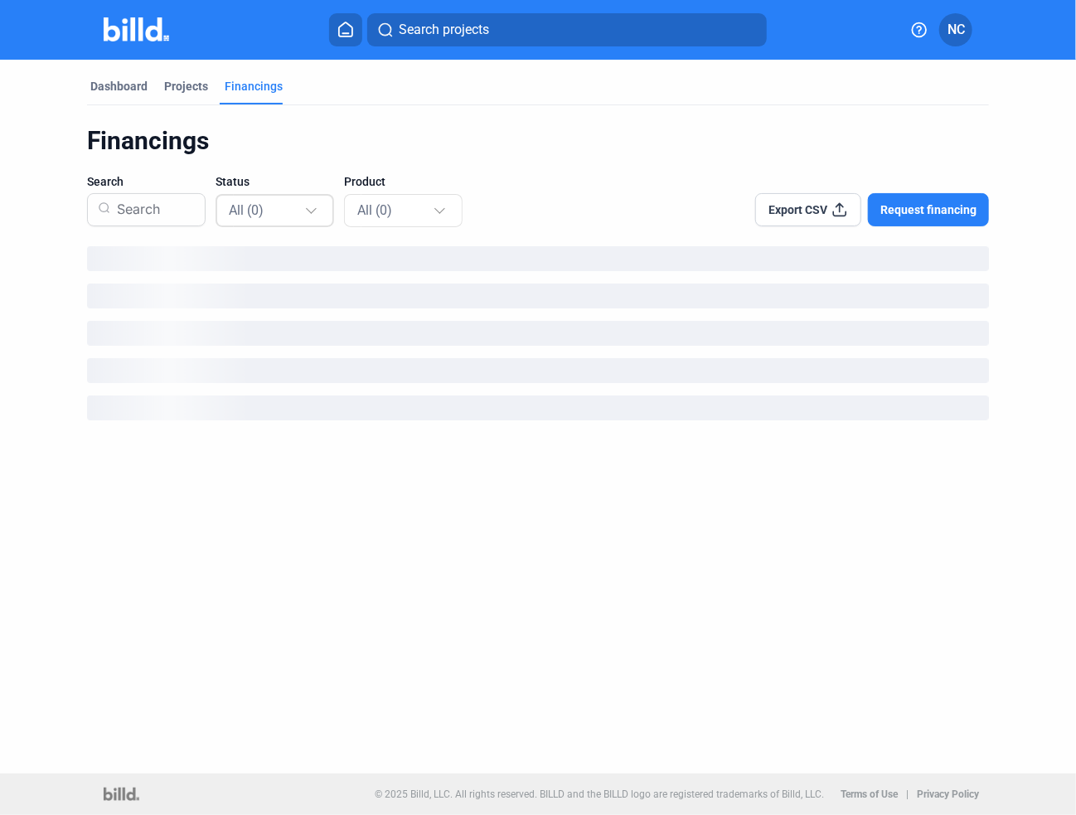
click at [255, 215] on span "All (0)" at bounding box center [246, 210] width 35 height 16
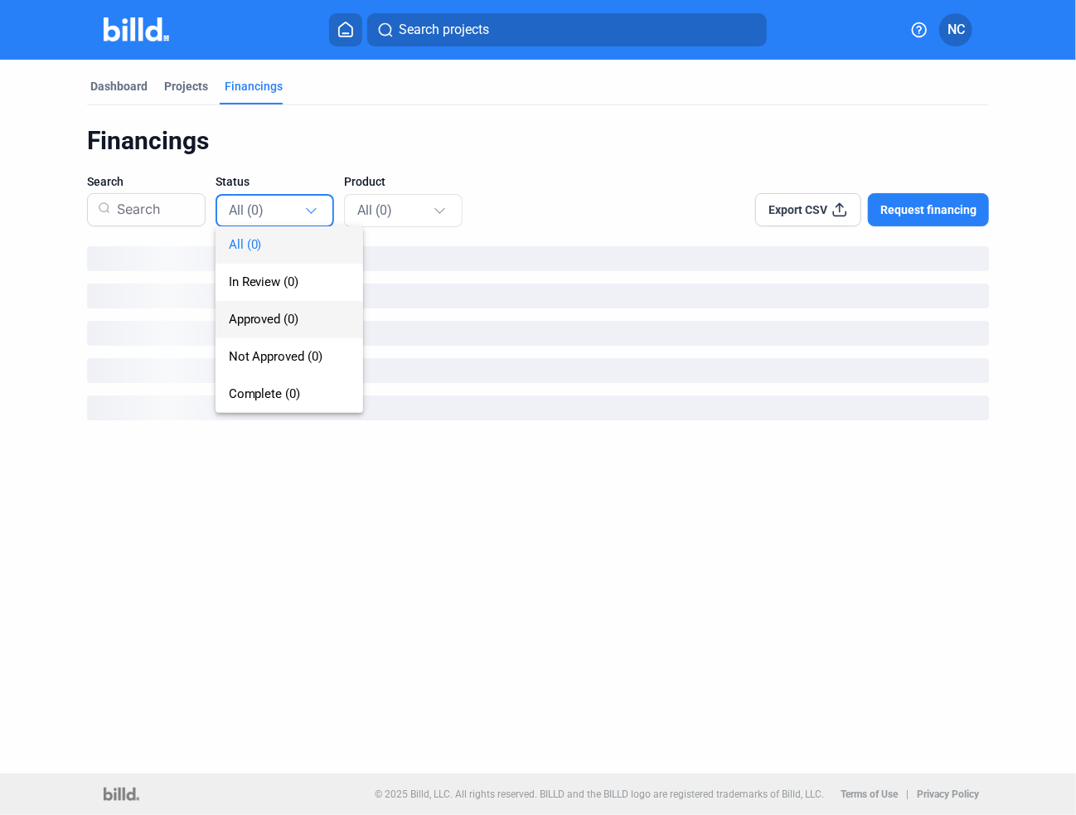
click at [269, 313] on span "Approved (0)" at bounding box center [264, 319] width 70 height 15
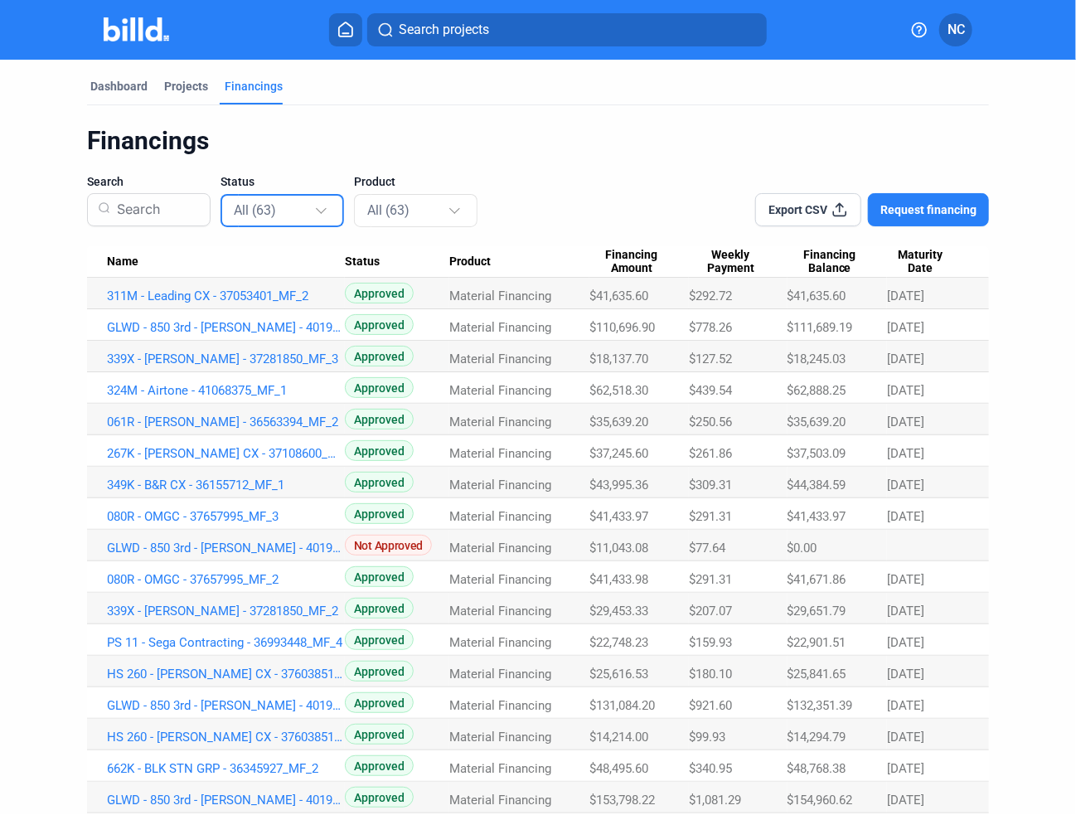
click at [912, 271] on span "Maturity Date" at bounding box center [920, 262] width 67 height 28
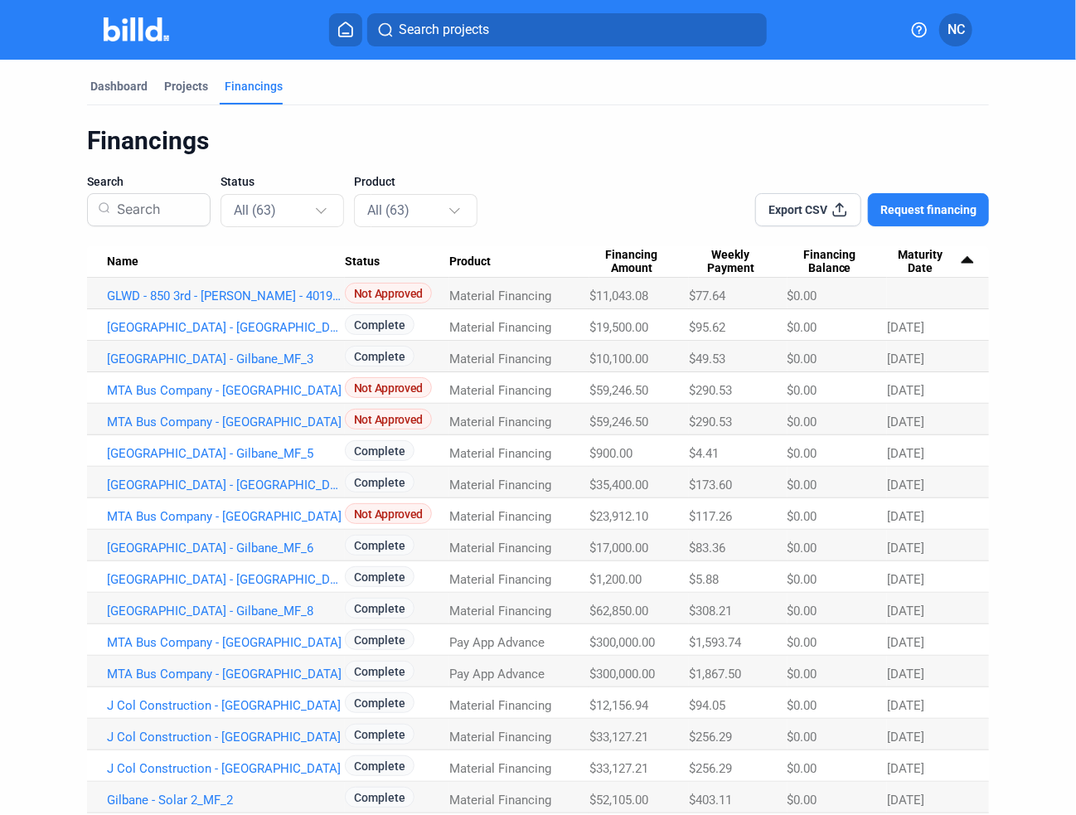
click at [936, 263] on span "Maturity Date" at bounding box center [920, 262] width 67 height 28
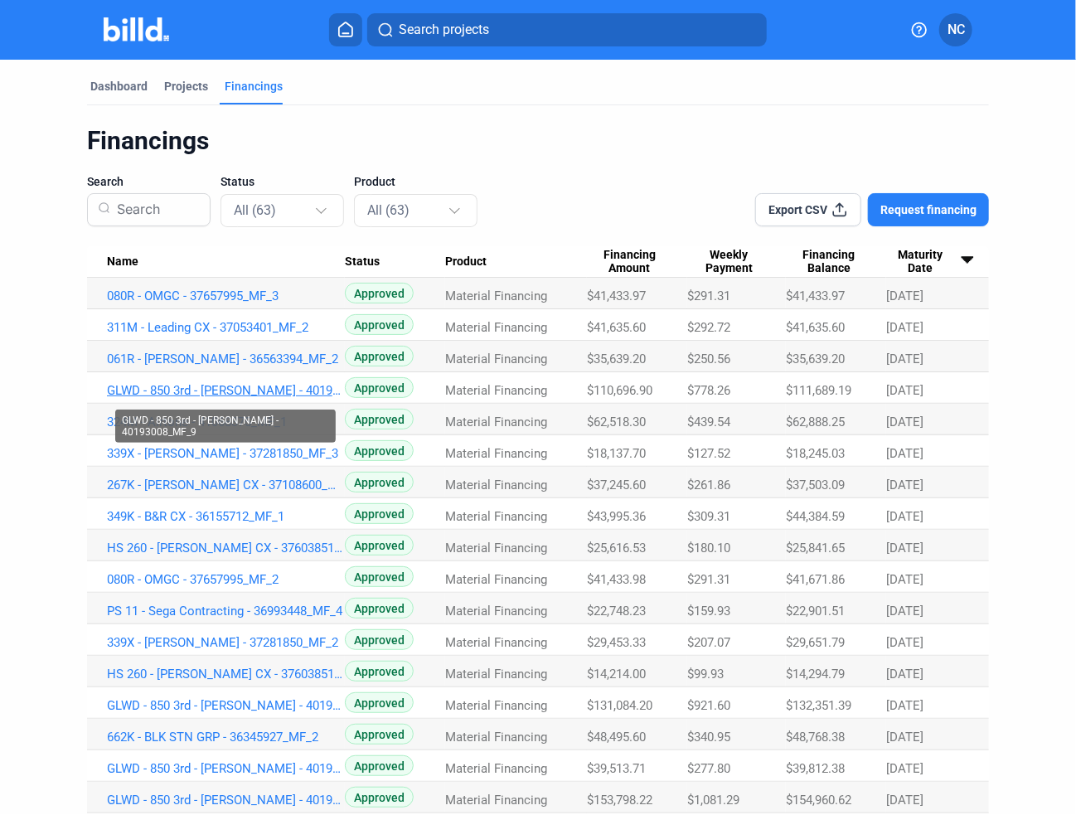
click at [266, 392] on link "GLWD - 850 3rd - [PERSON_NAME] - 40193008_MF_9" at bounding box center [226, 390] width 238 height 15
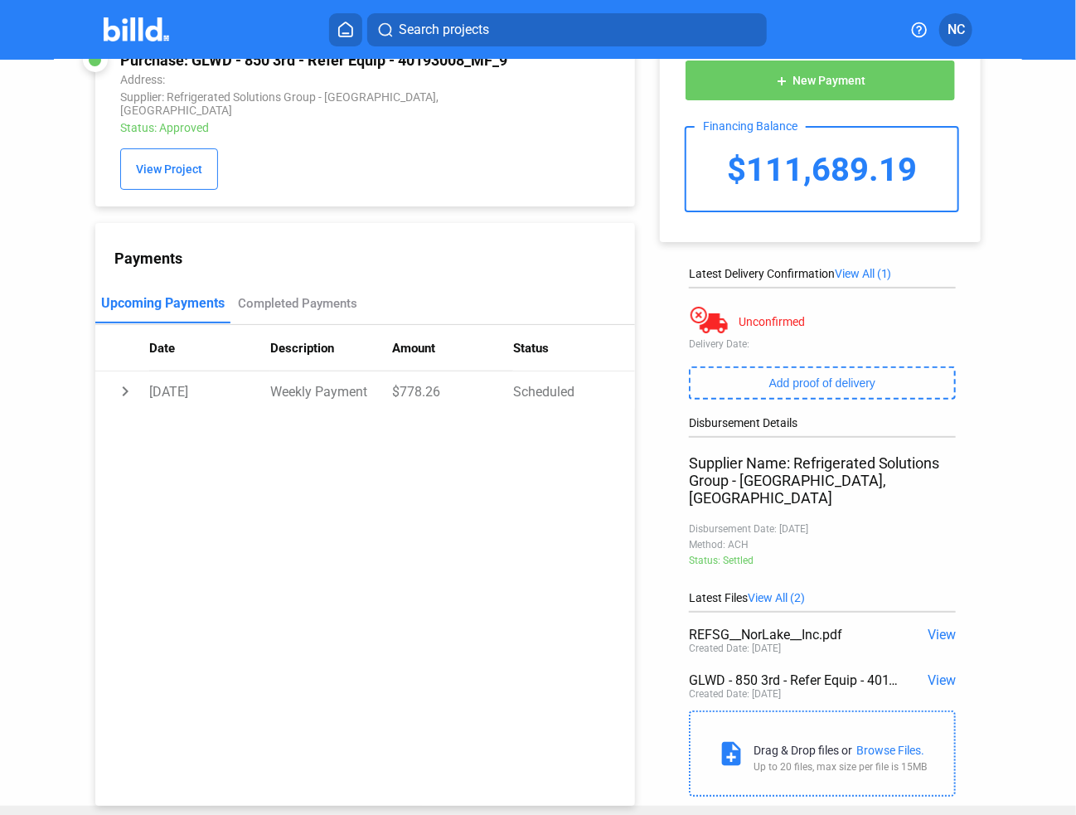
scroll to position [80, 0]
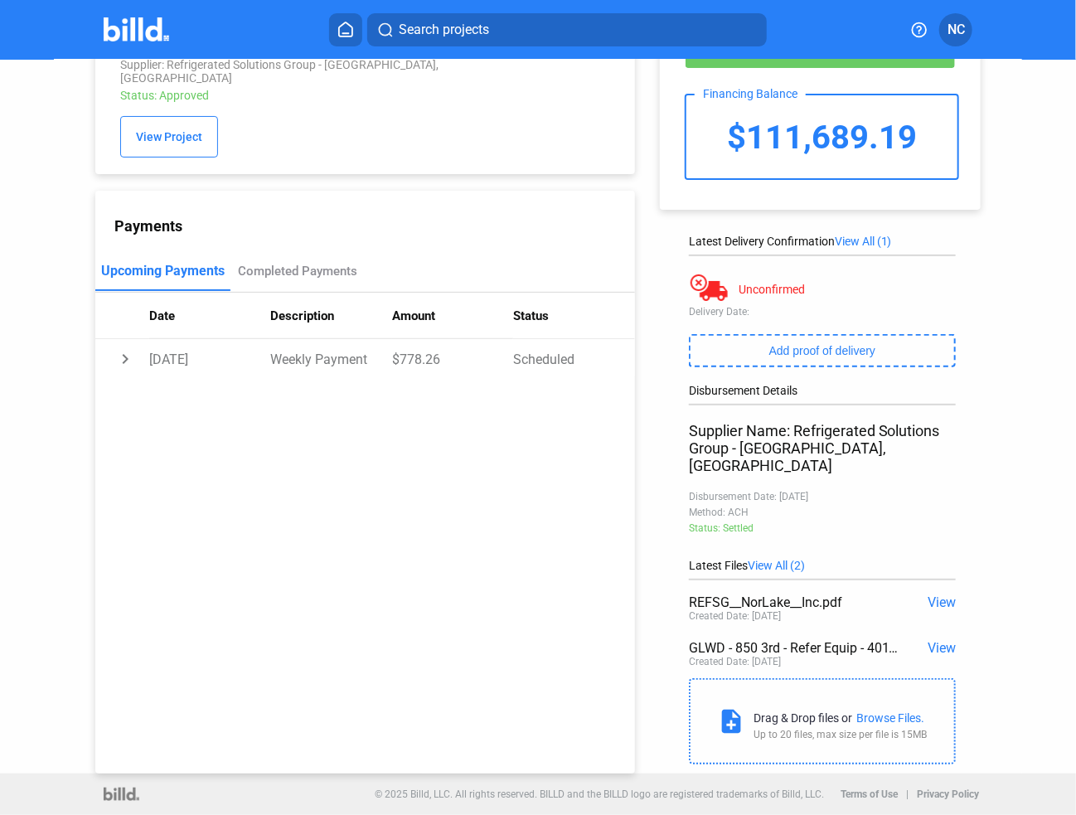
click at [935, 640] on span "View" at bounding box center [941, 648] width 28 height 16
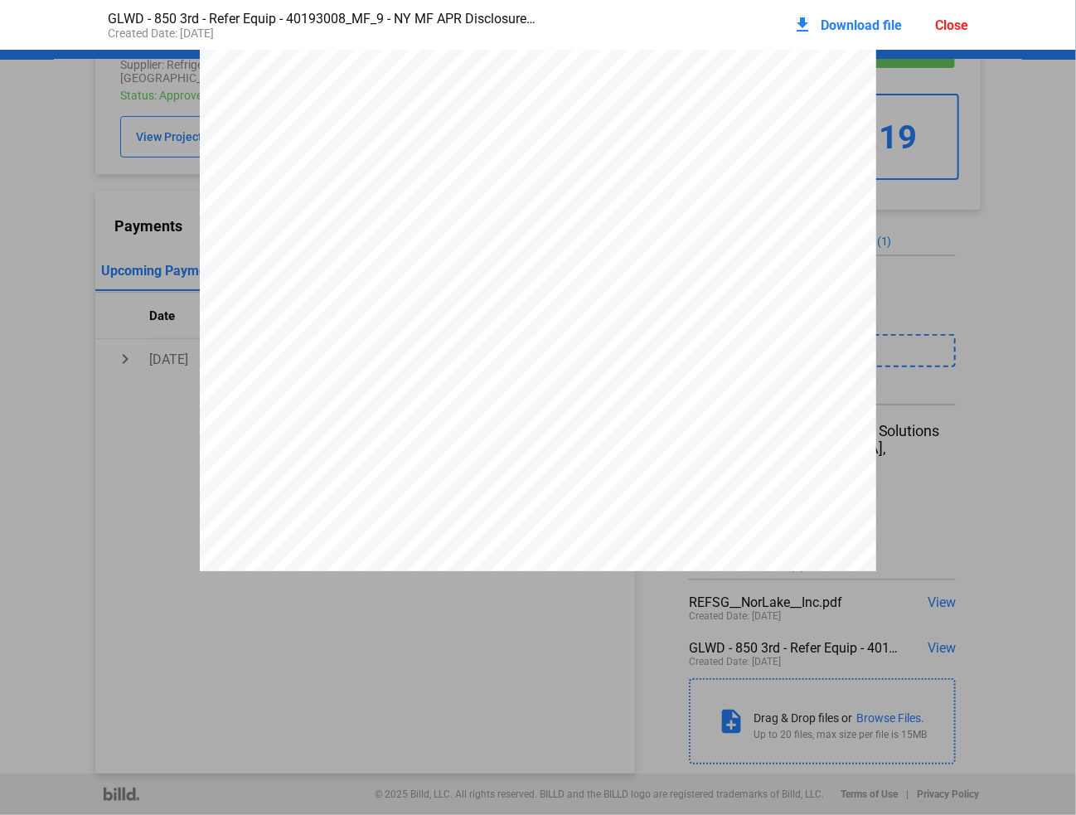
scroll to position [5312, 0]
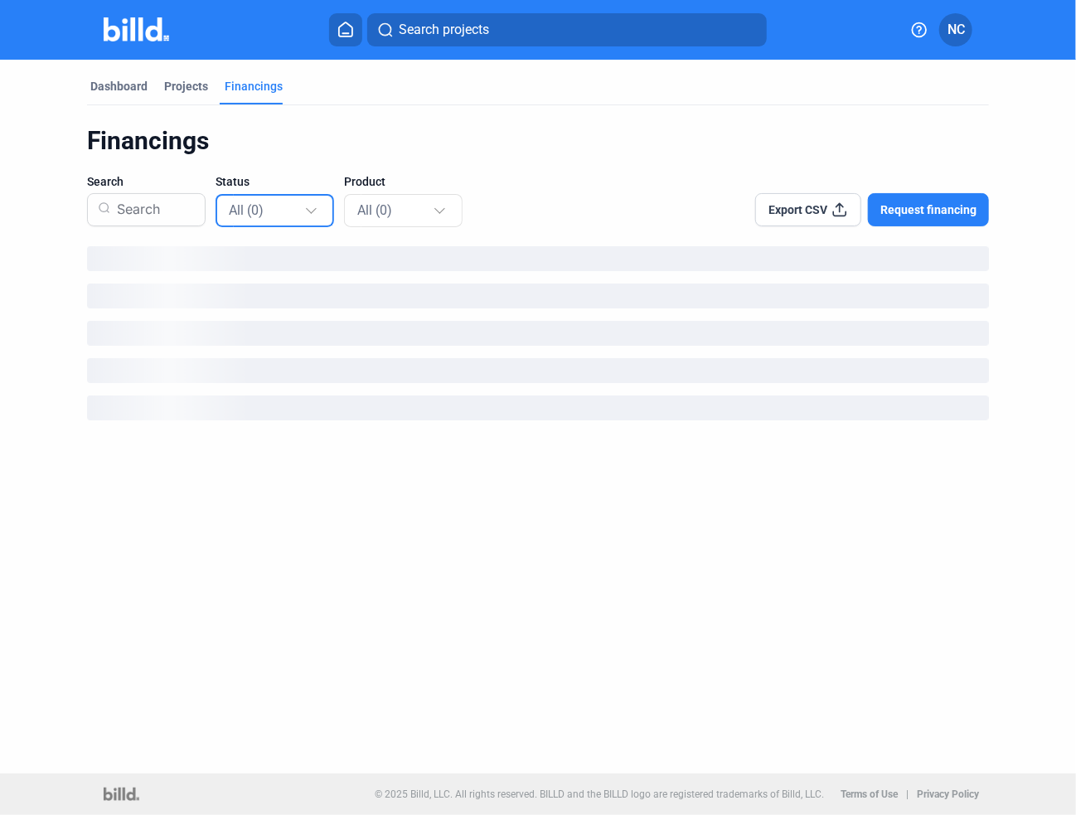
click at [253, 215] on span "All (0)" at bounding box center [246, 210] width 35 height 16
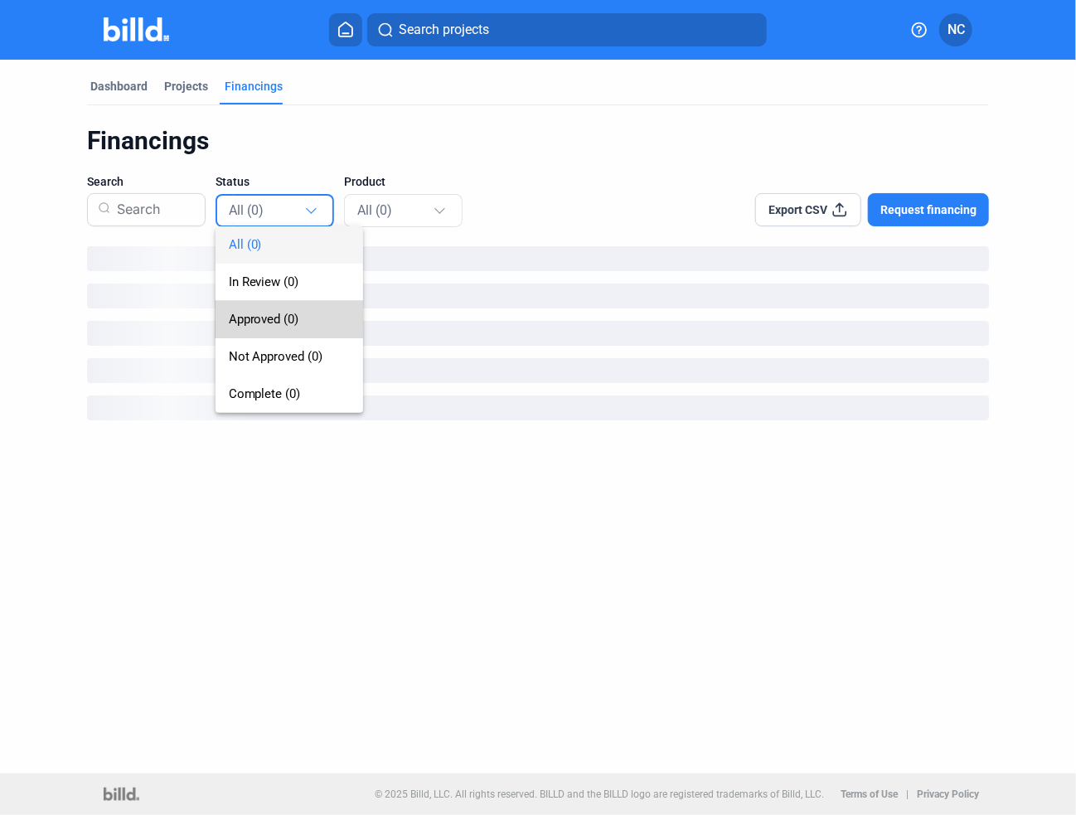
click at [270, 313] on span "Approved (0)" at bounding box center [264, 319] width 70 height 15
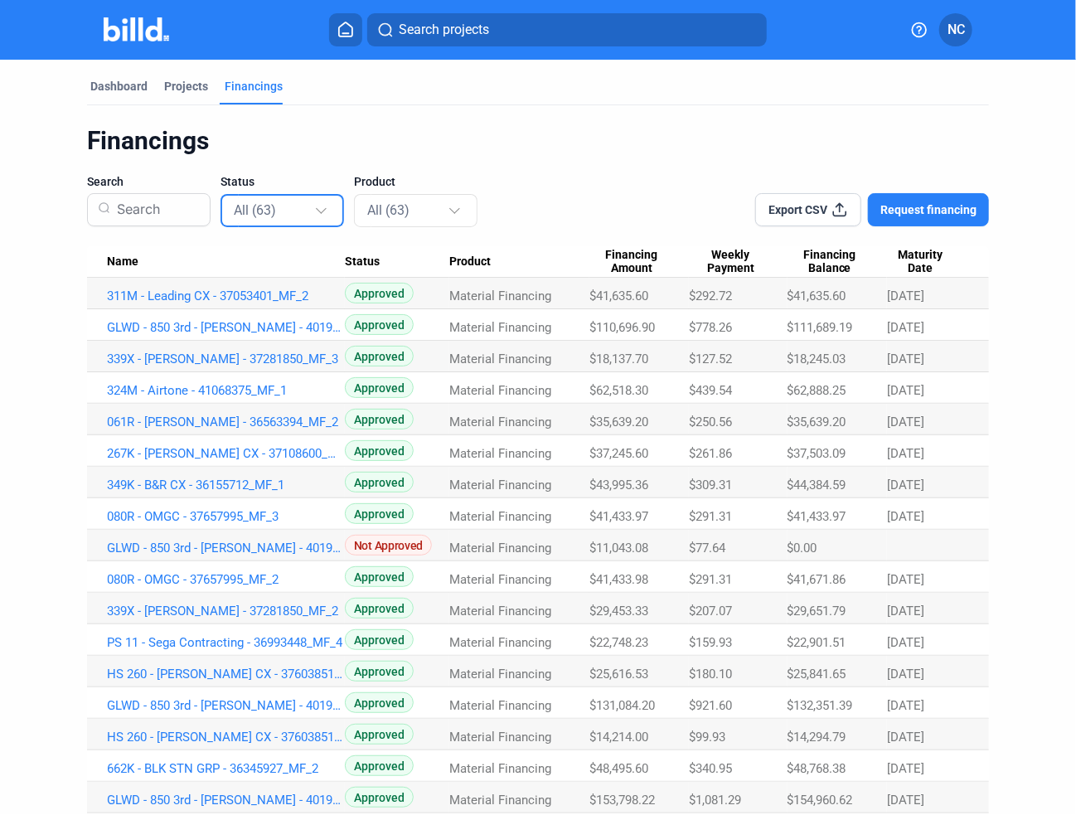
click at [281, 207] on div "All (63)" at bounding box center [274, 210] width 80 height 22
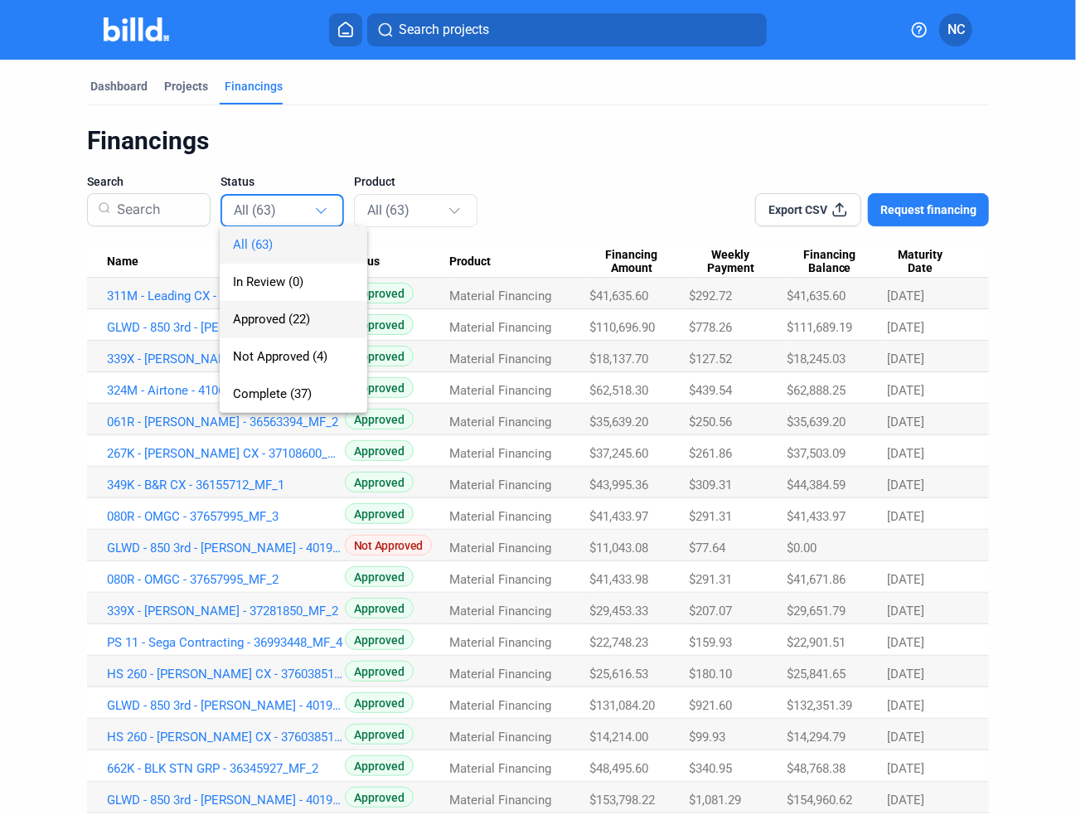
click at [271, 316] on span "Approved (22)" at bounding box center [271, 319] width 77 height 15
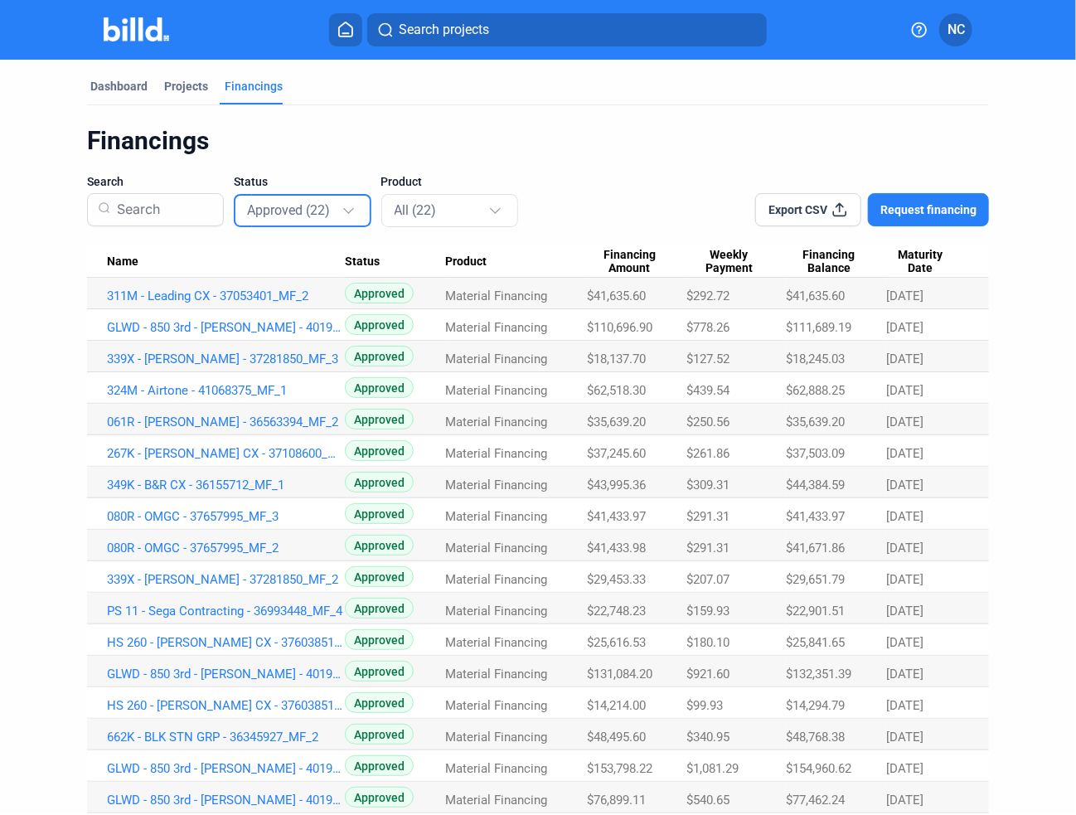
click at [907, 265] on span "Maturity Date" at bounding box center [920, 262] width 68 height 28
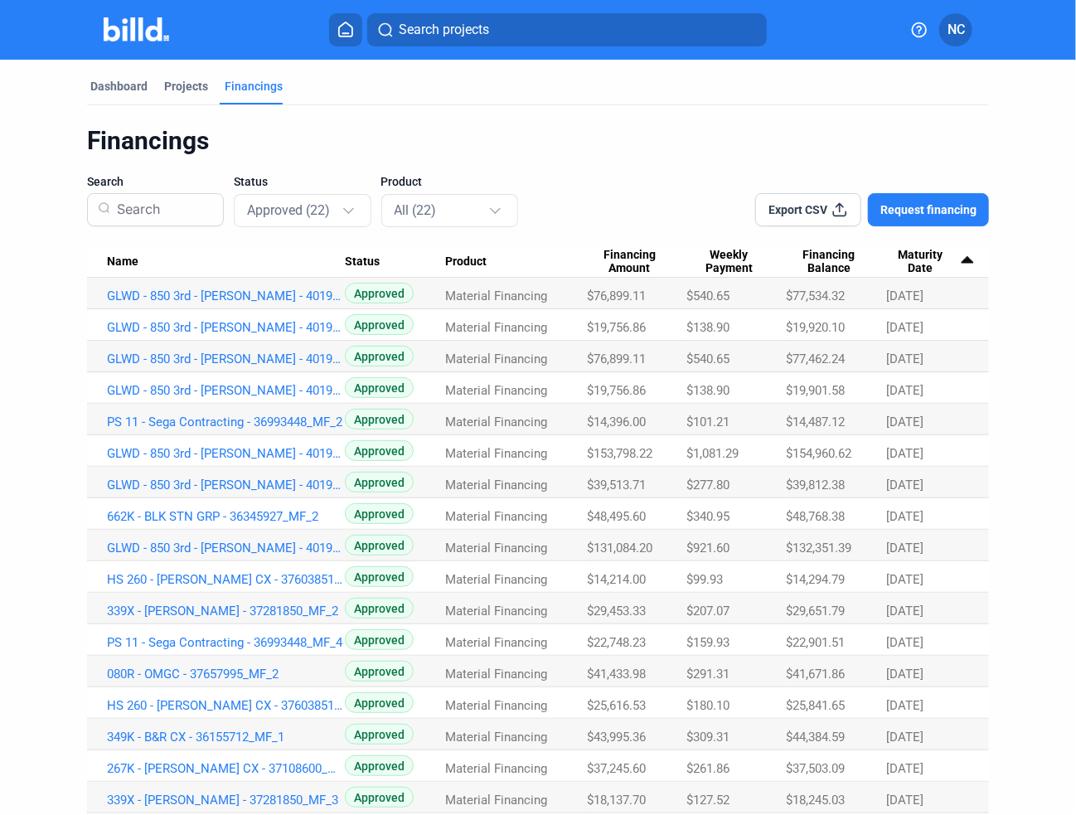
click at [906, 265] on span "Maturity Date" at bounding box center [920, 262] width 68 height 28
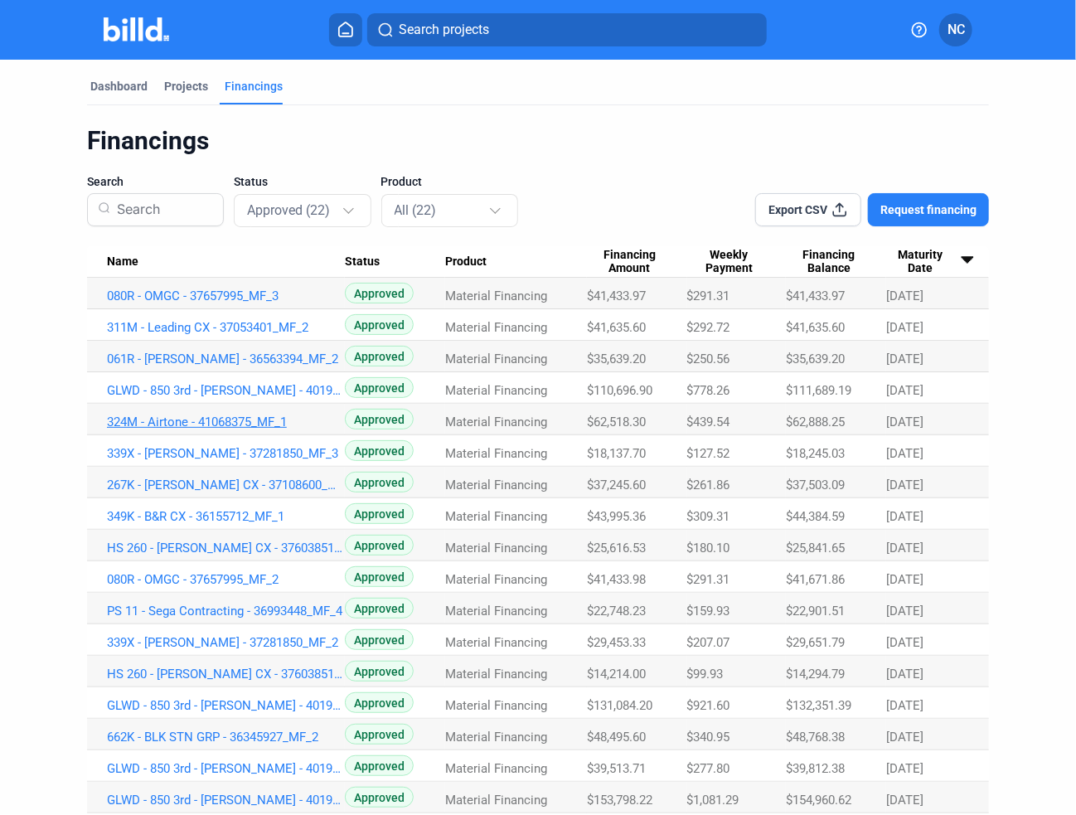
click at [200, 423] on link "324M - Airtone - 41068375_MF_1" at bounding box center [226, 421] width 238 height 15
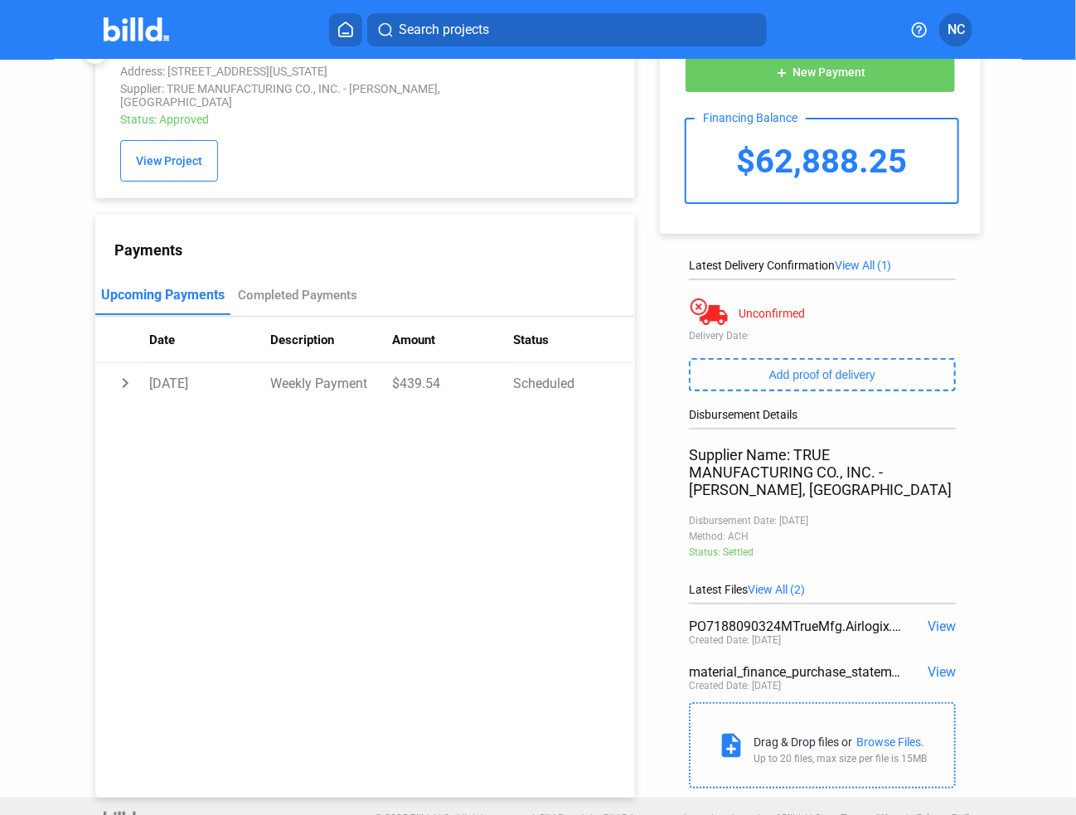
scroll to position [76, 0]
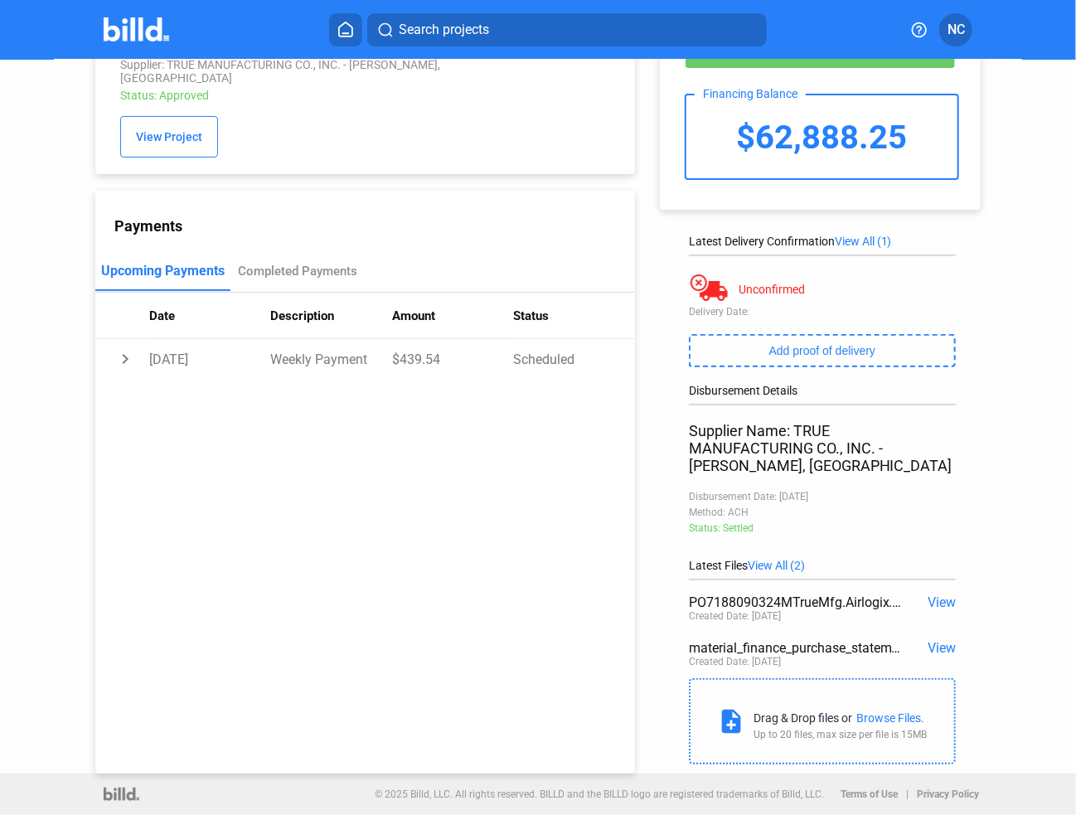
click at [938, 642] on span "View" at bounding box center [941, 648] width 28 height 16
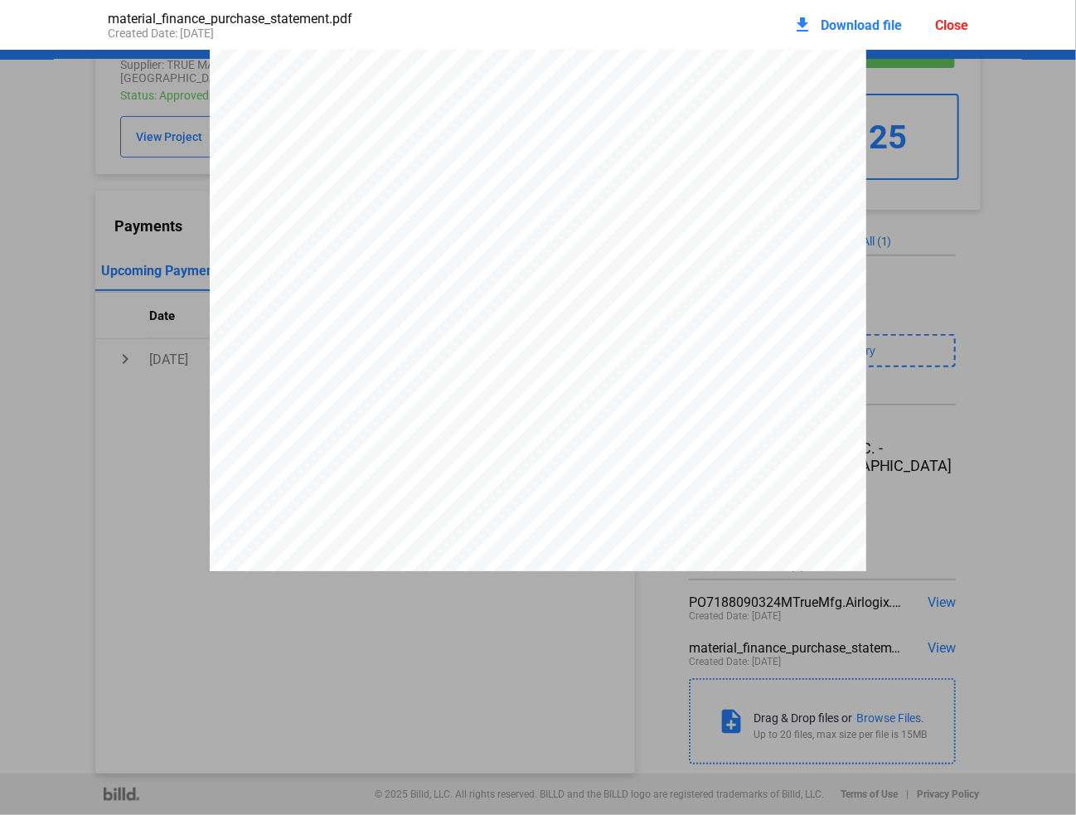
scroll to position [0, 0]
click at [942, 607] on pdf-viewer "OFFER SUMMARY - Closed End Financing Funding Provided $62,518.30 This is how mu…" at bounding box center [538, 375] width 1076 height 651
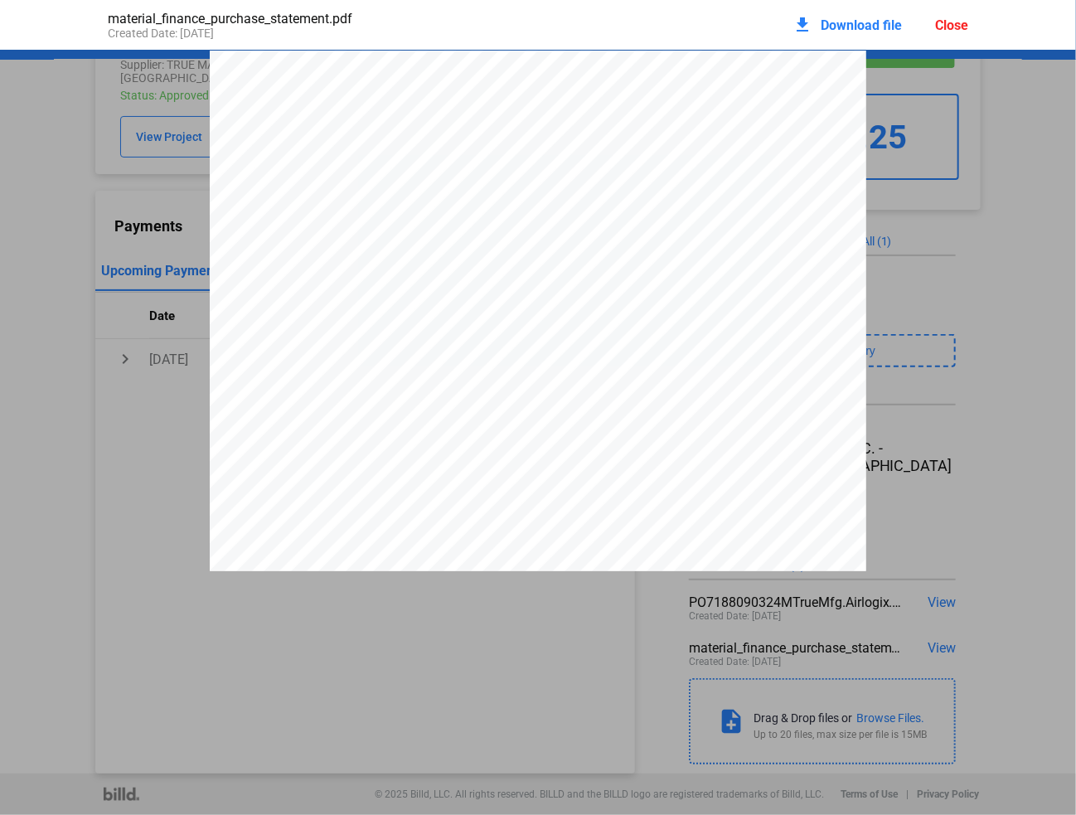
drag, startPoint x: 1001, startPoint y: 311, endPoint x: 928, endPoint y: 152, distance: 174.3
click at [949, 26] on div "Close" at bounding box center [951, 25] width 33 height 16
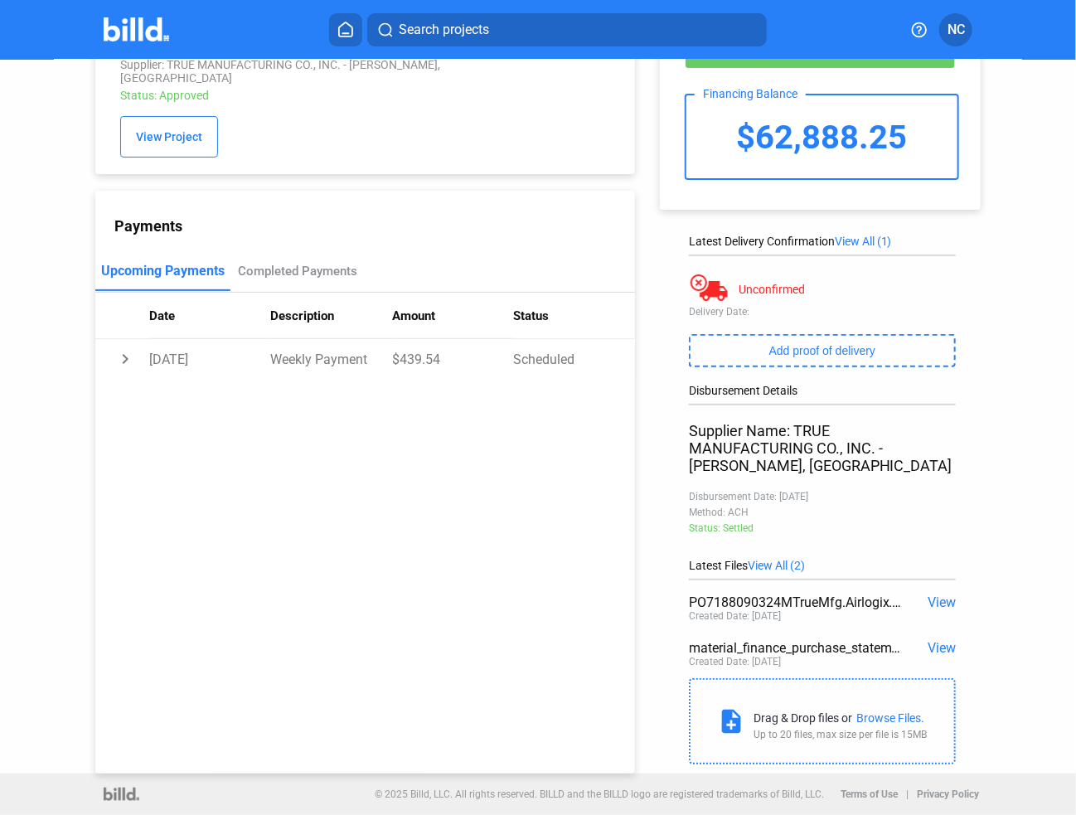
click at [930, 602] on span "View" at bounding box center [941, 602] width 28 height 16
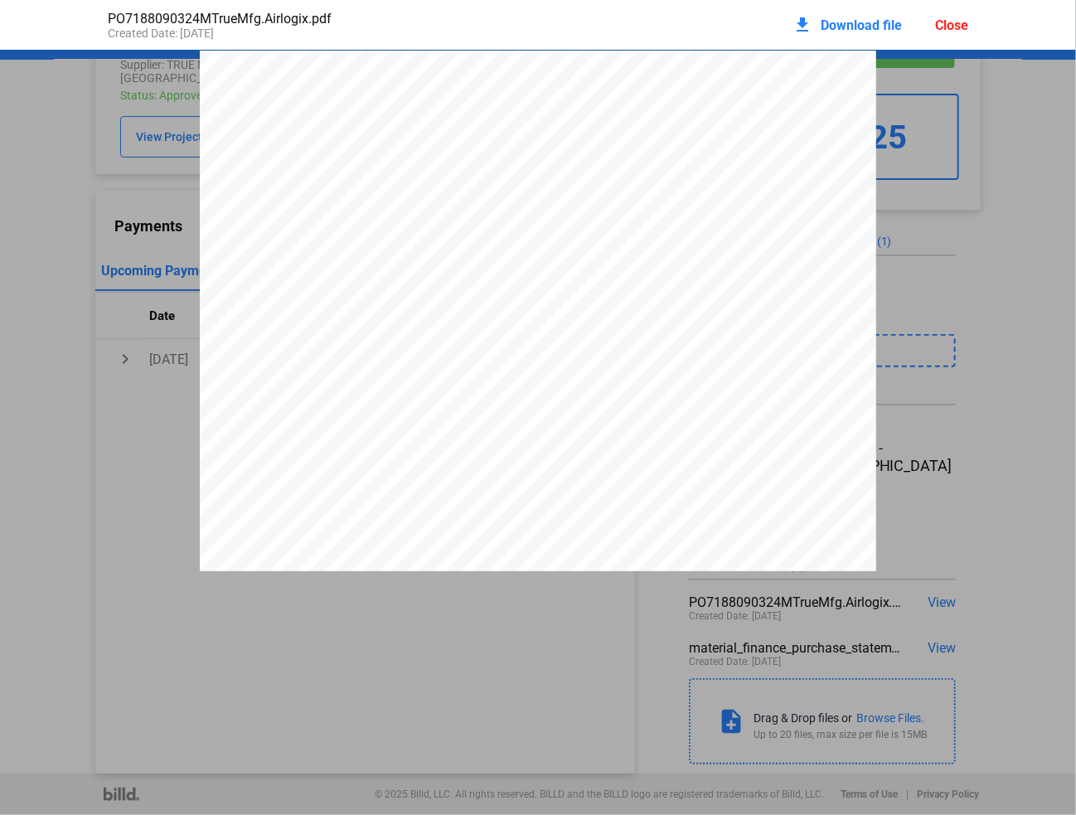
click at [1009, 517] on div "SEND CORRESPONDENCE TO: REMIT TO: ORDER PAGE CUST. NO. SALESPERSON DATE TERMS T…" at bounding box center [538, 488] width 1076 height 875
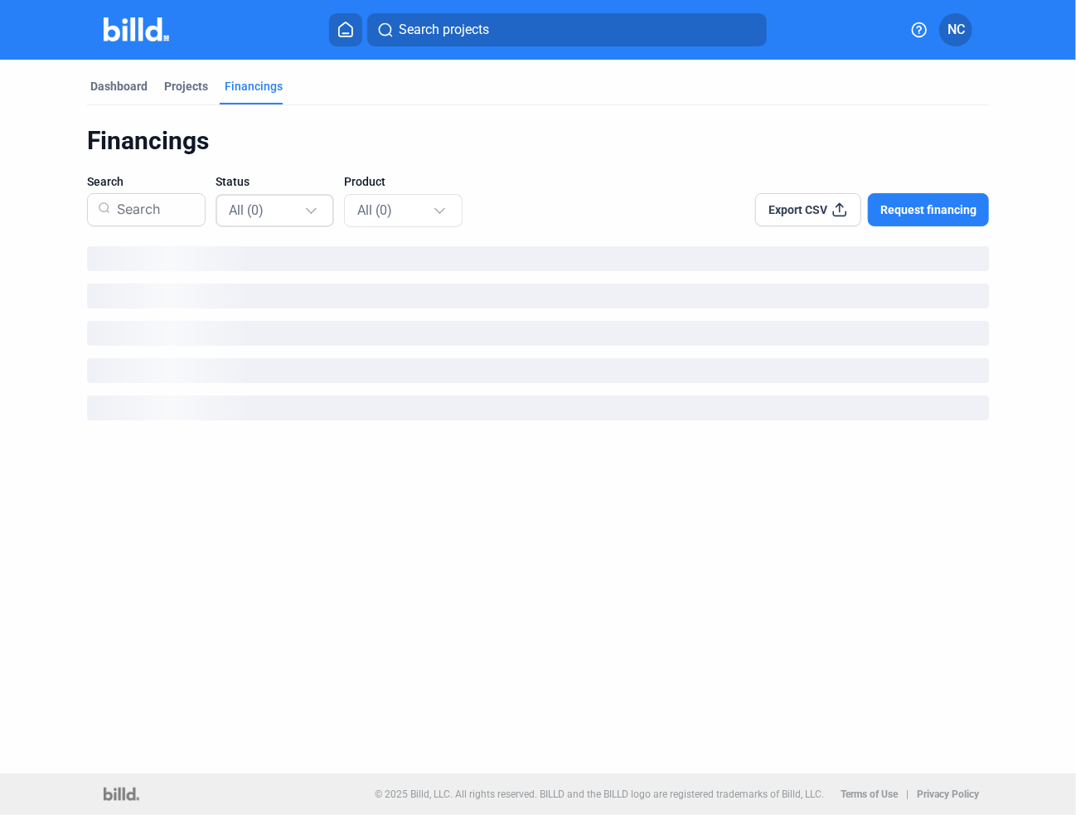
click at [292, 214] on div "All (0)" at bounding box center [266, 210] width 75 height 22
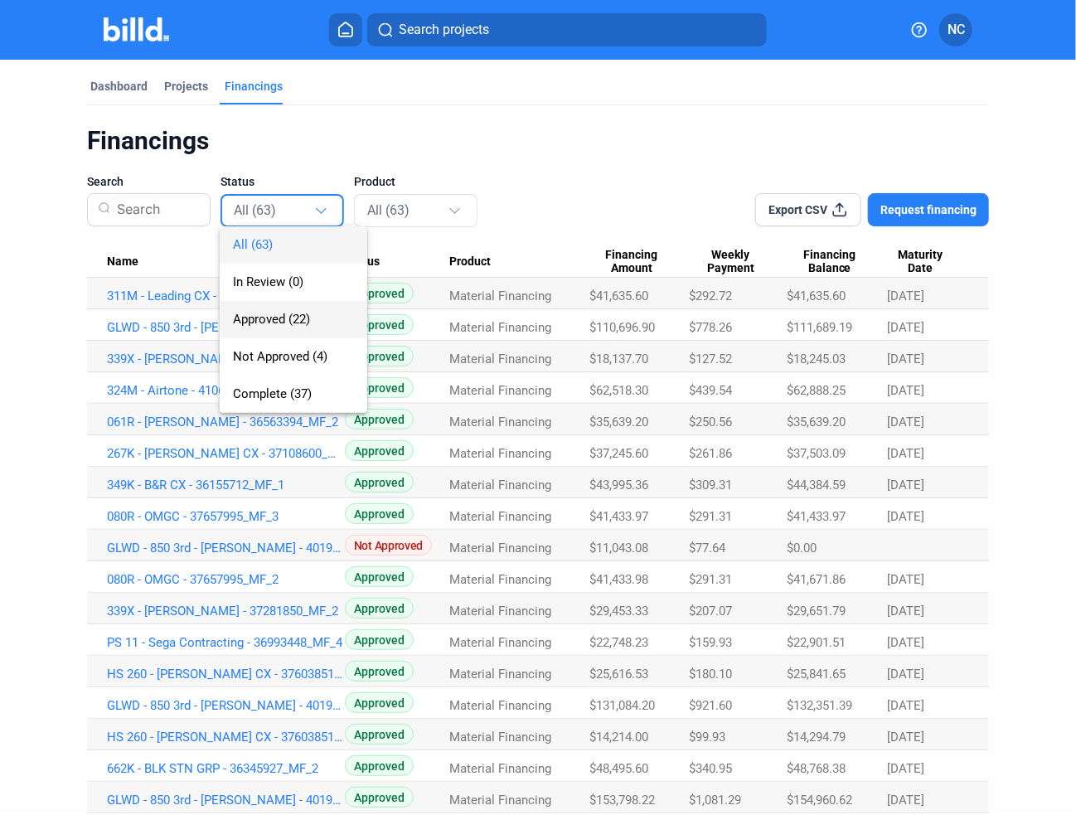
click at [286, 323] on span "Approved (22)" at bounding box center [271, 319] width 77 height 15
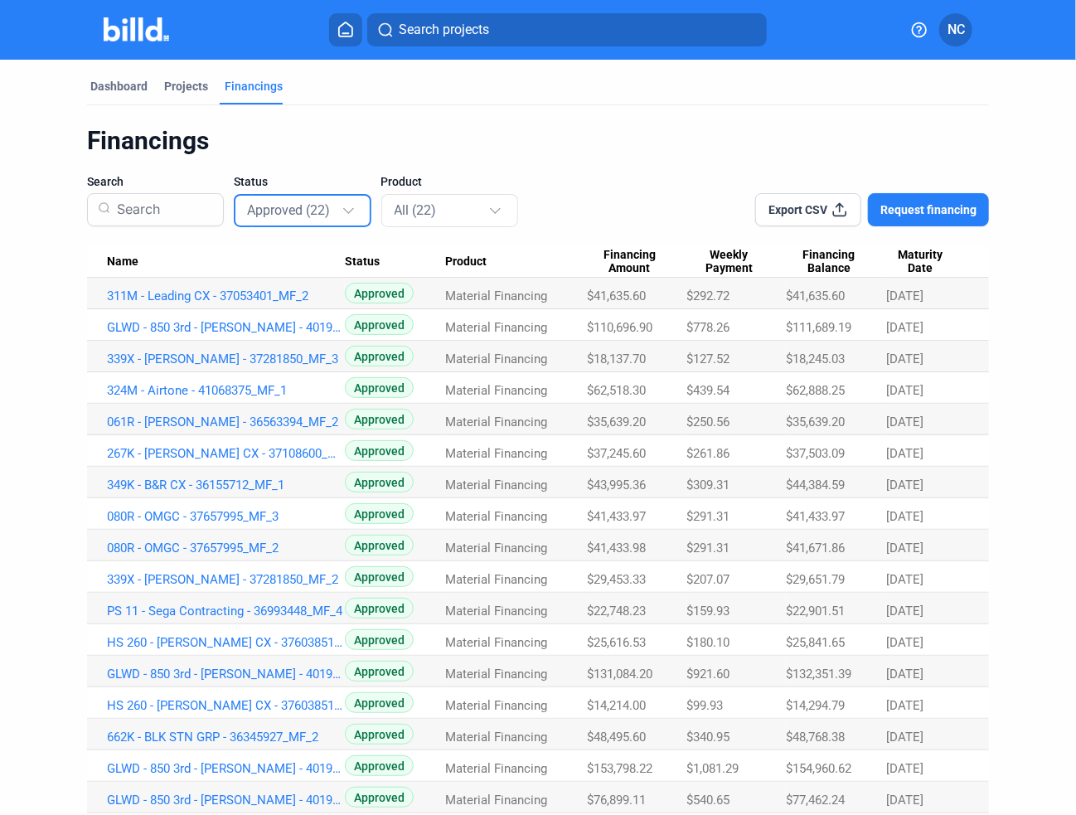
click at [918, 260] on span "Maturity Date" at bounding box center [920, 262] width 68 height 28
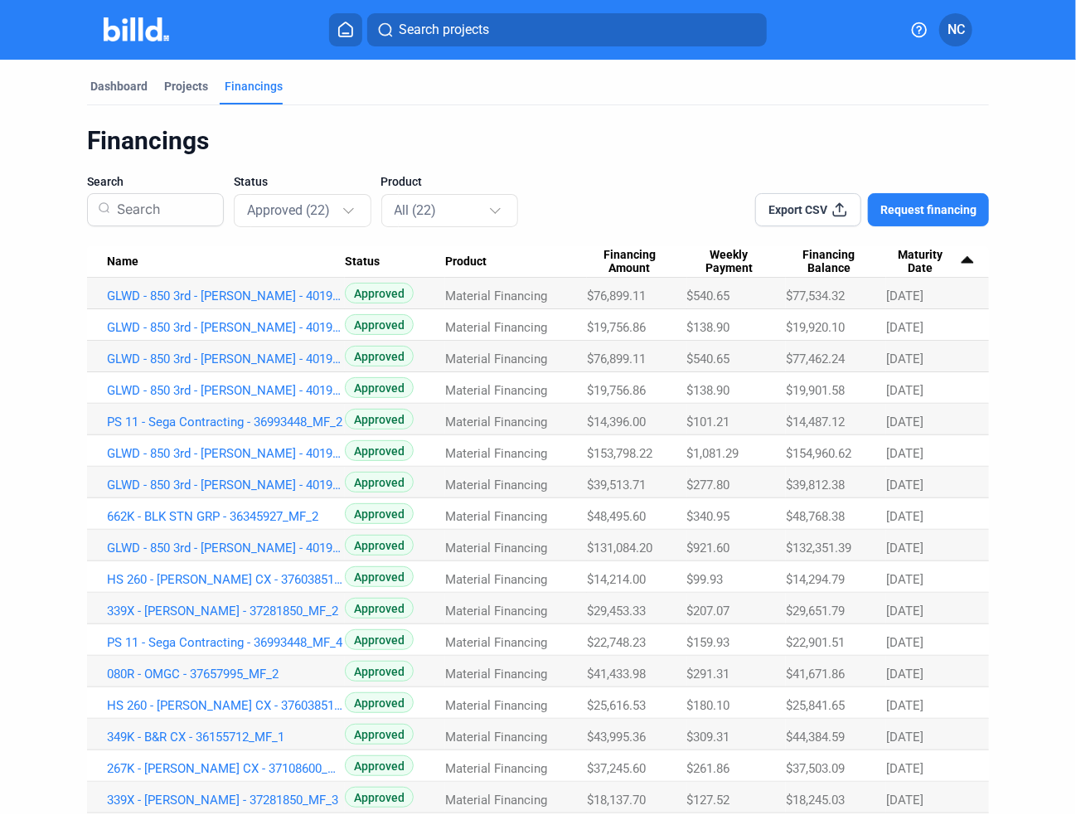
click at [913, 254] on span "Maturity Date" at bounding box center [920, 262] width 68 height 28
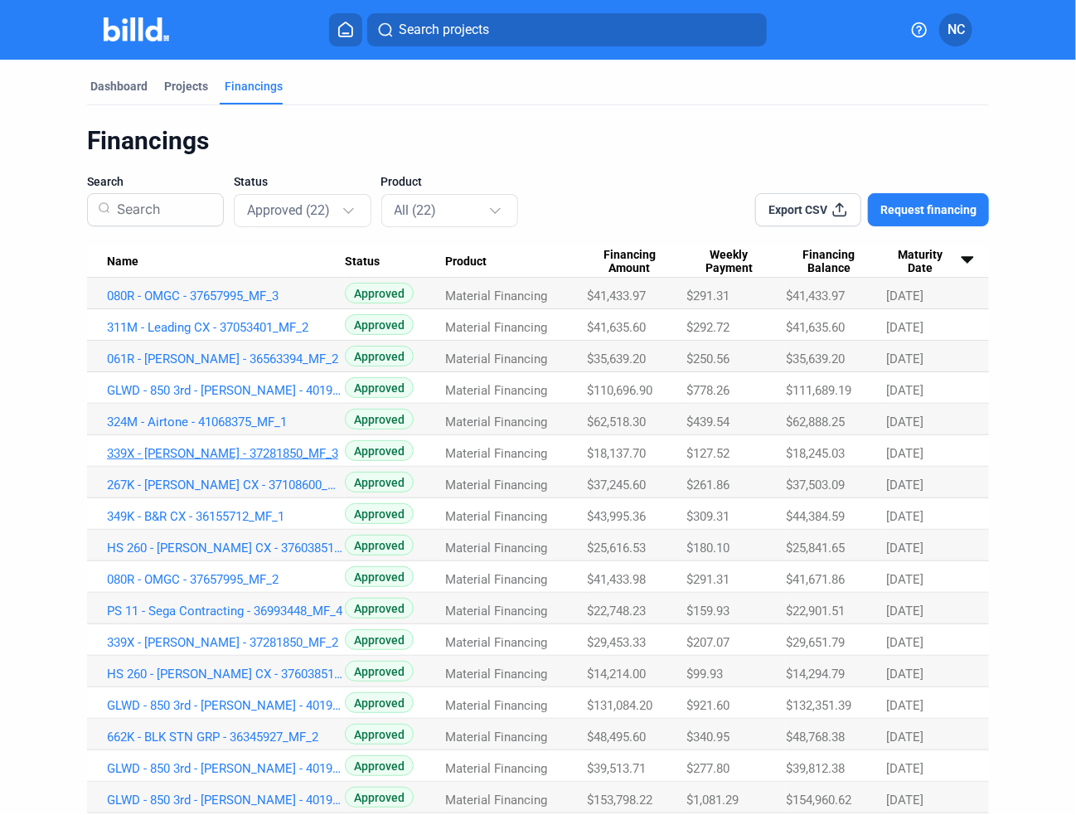
click at [202, 457] on link "339X - [PERSON_NAME] - 37281850_MF_3" at bounding box center [226, 453] width 238 height 15
click at [182, 448] on link "339X - [PERSON_NAME] - 37281850_MF_3" at bounding box center [226, 453] width 238 height 15
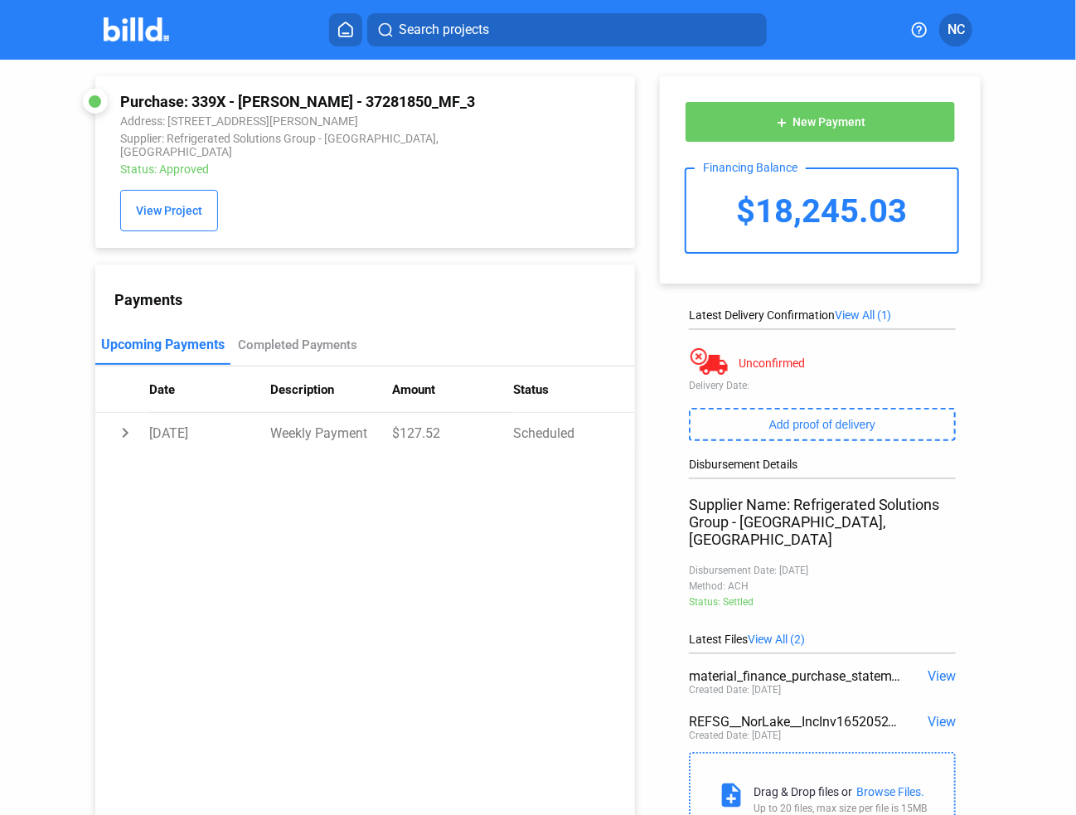
click at [932, 714] on span "View" at bounding box center [941, 722] width 28 height 16
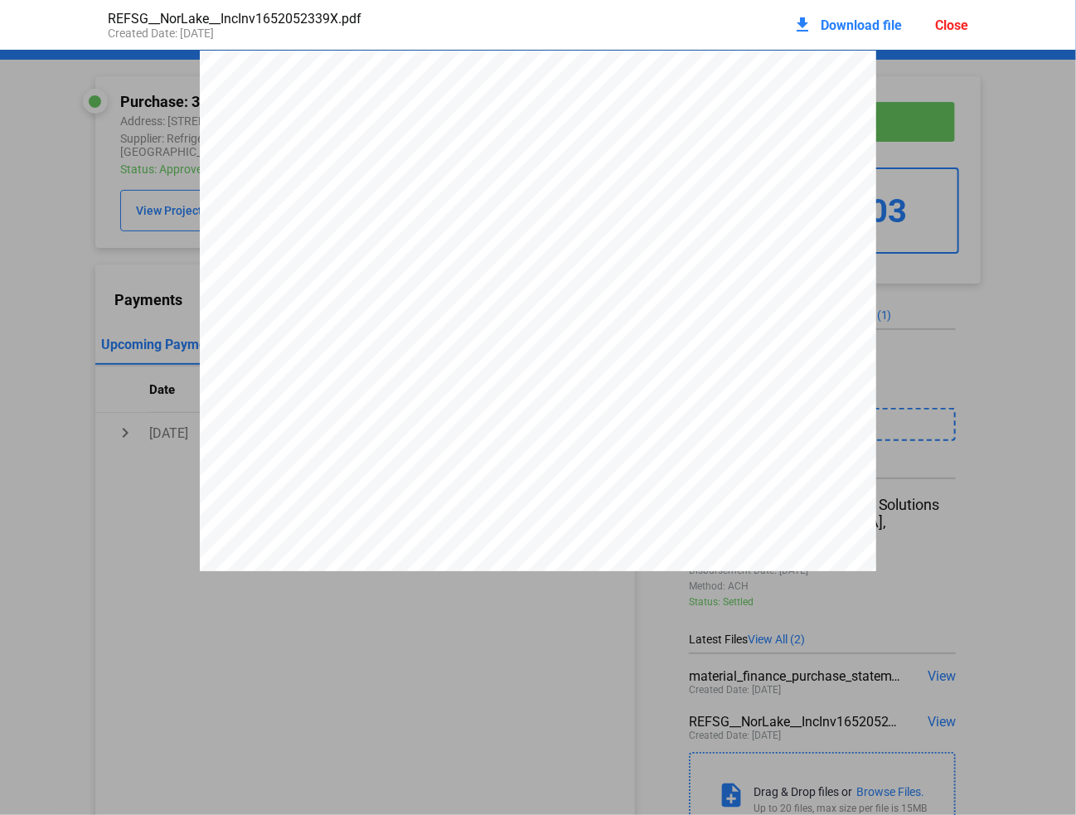
click at [278, 152] on span "Invoice: 1652052" at bounding box center [268, 148] width 85 height 11
click at [789, 448] on span "18,137.70" at bounding box center [789, 447] width 44 height 10
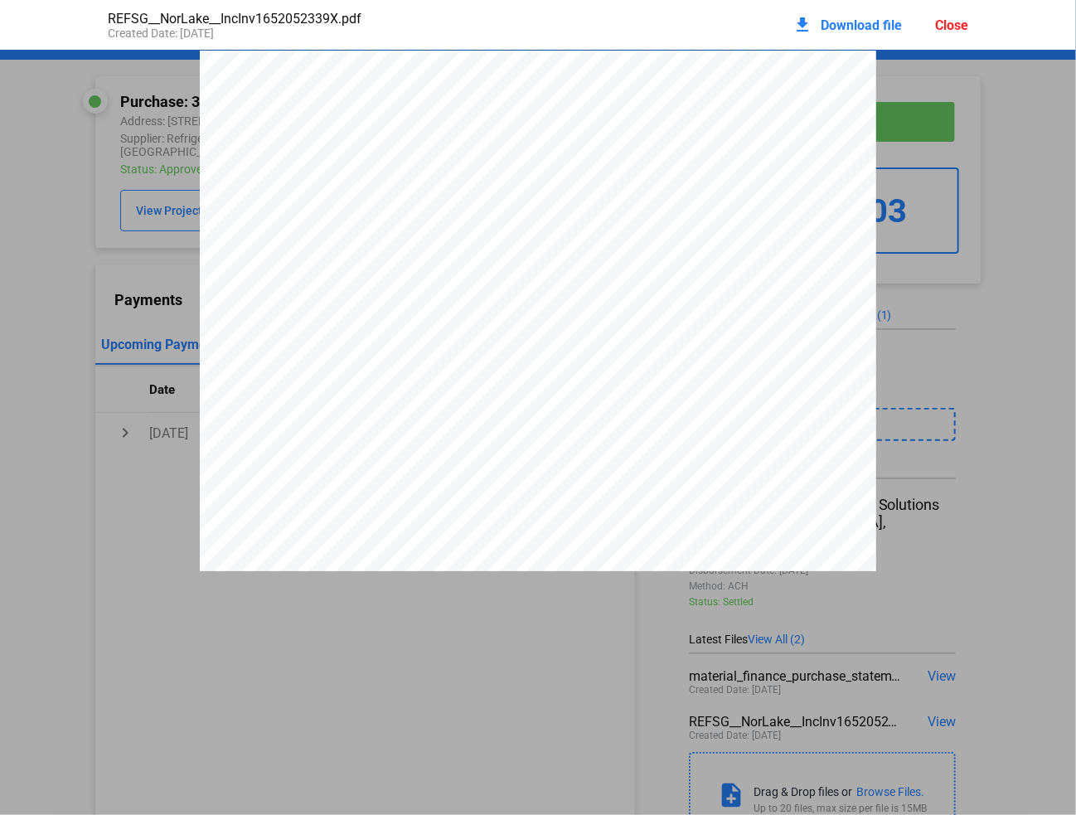
drag, startPoint x: 961, startPoint y: 22, endPoint x: 951, endPoint y: 35, distance: 16.4
click at [961, 26] on div "Close" at bounding box center [951, 25] width 33 height 16
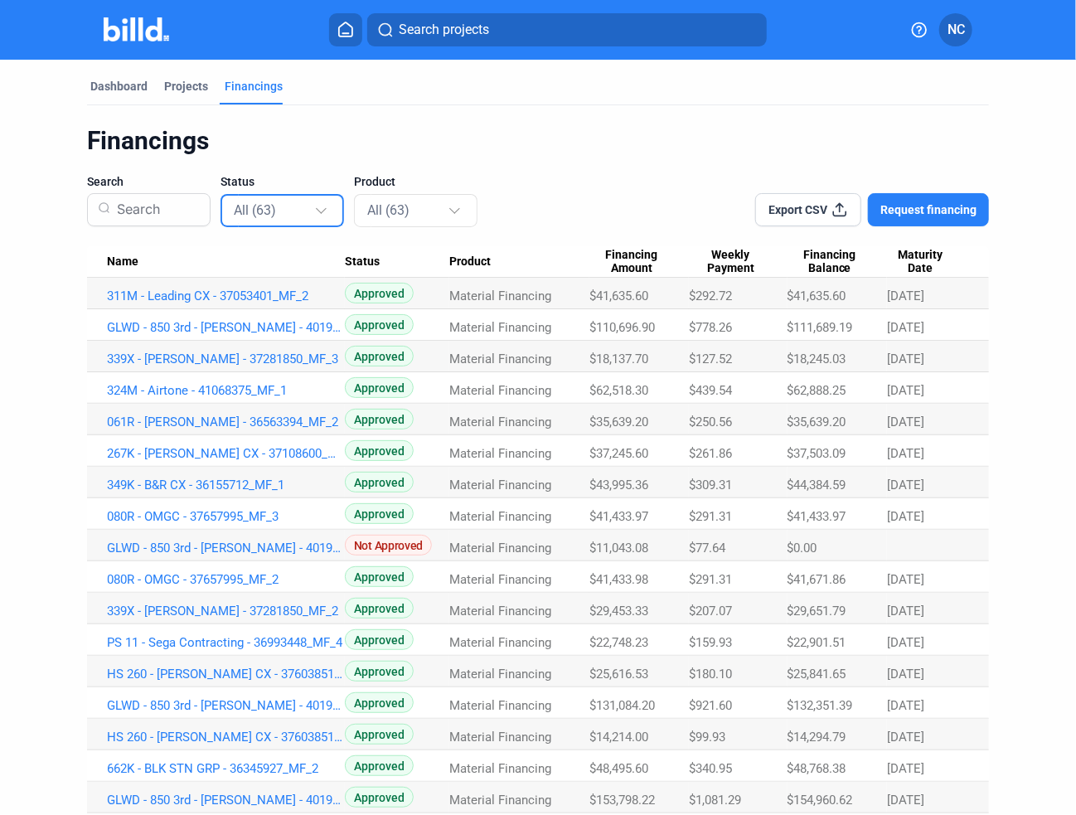
click at [259, 210] on mat-select-trigger "All (63)" at bounding box center [255, 210] width 42 height 16
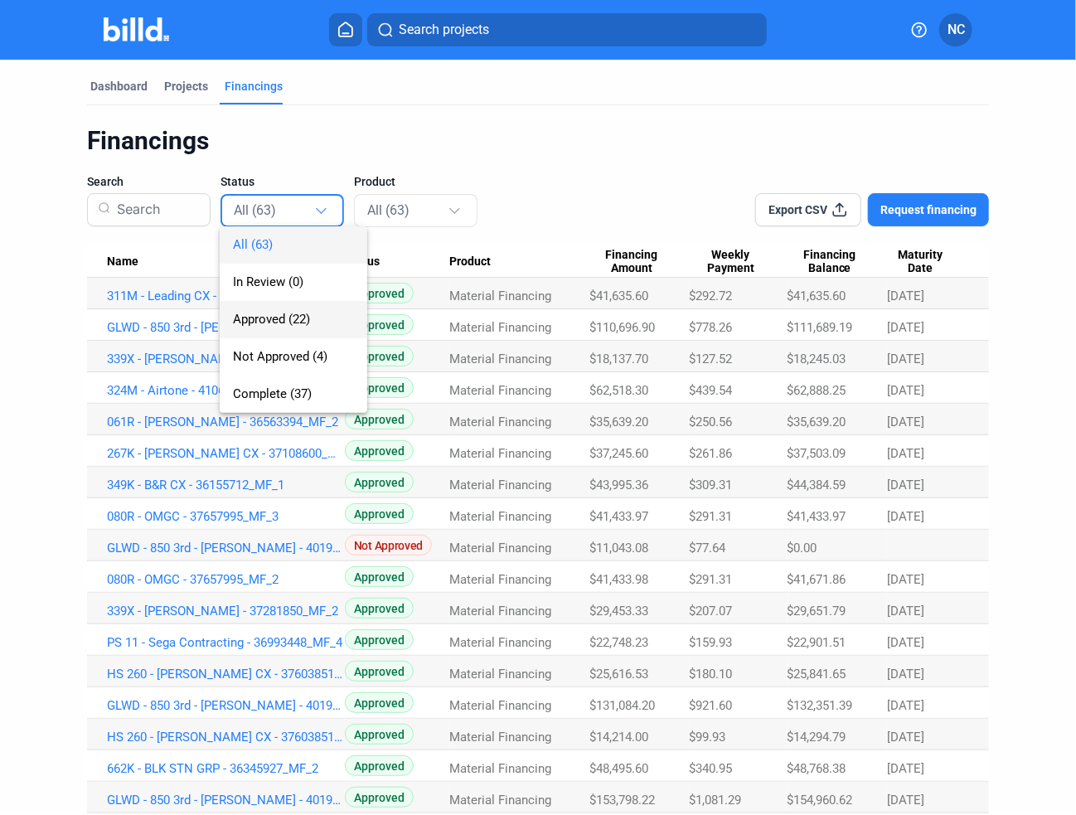
click at [265, 321] on span "Approved (22)" at bounding box center [271, 319] width 77 height 15
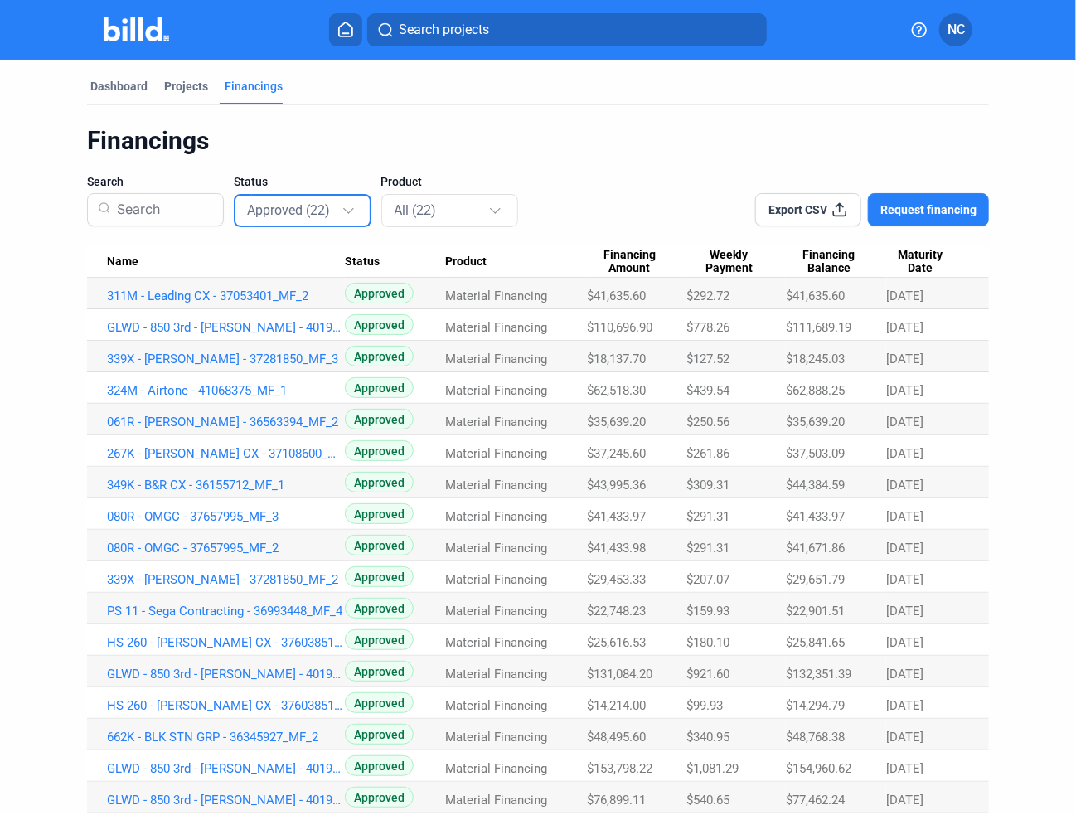
click at [806, 216] on span "Export CSV" at bounding box center [798, 209] width 59 height 17
